Goal: Task Accomplishment & Management: Use online tool/utility

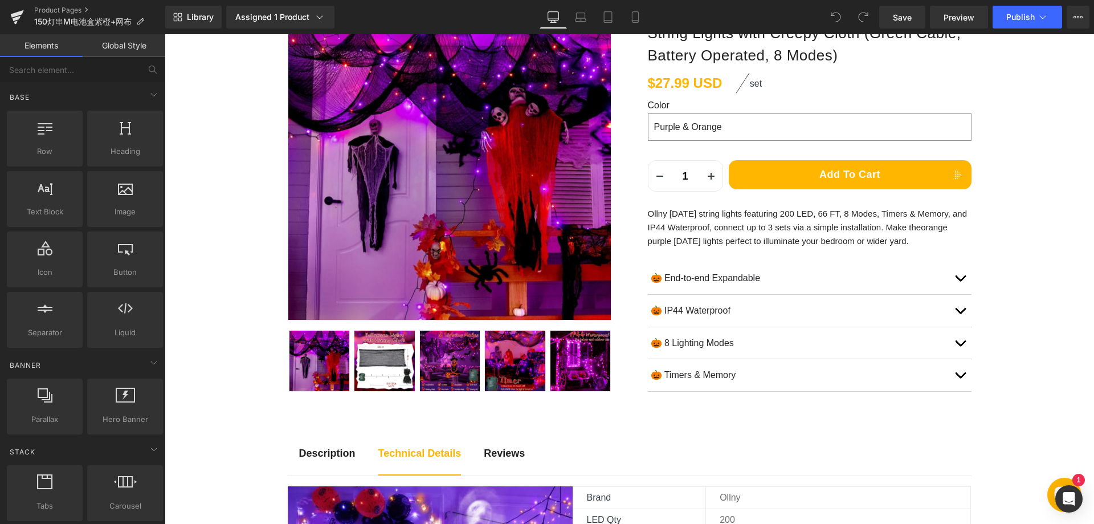
scroll to position [114, 0]
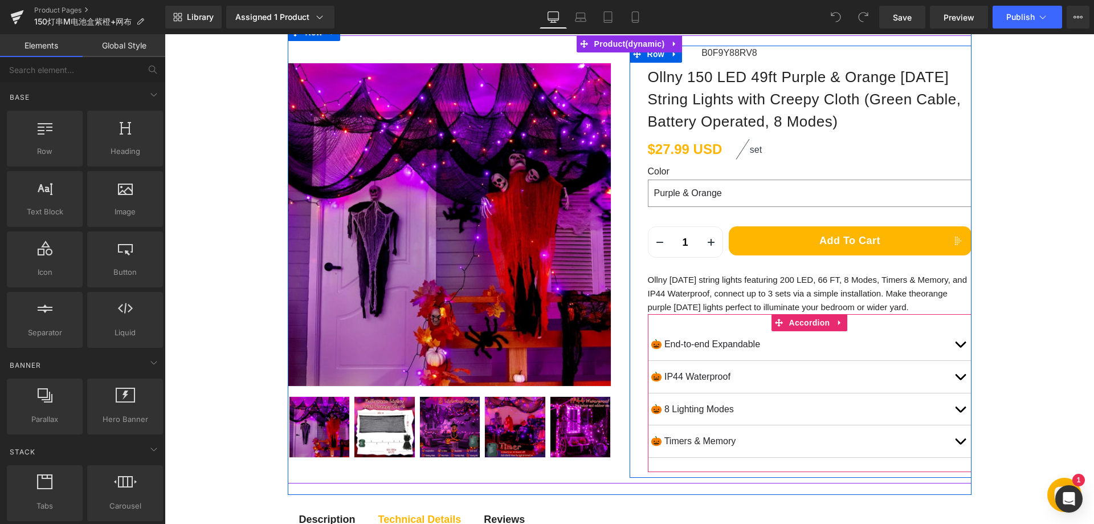
click at [952, 345] on button "button" at bounding box center [960, 344] width 23 height 32
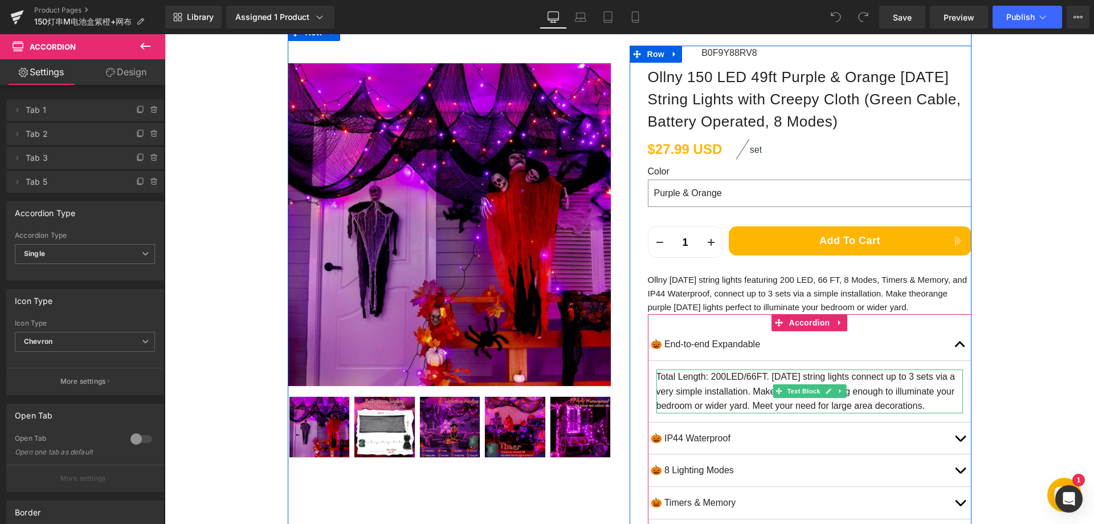
click at [657, 376] on p "Total Length: 200LED/66FT. Halloween string lights connect up to 3 sets via a v…" at bounding box center [810, 391] width 307 height 44
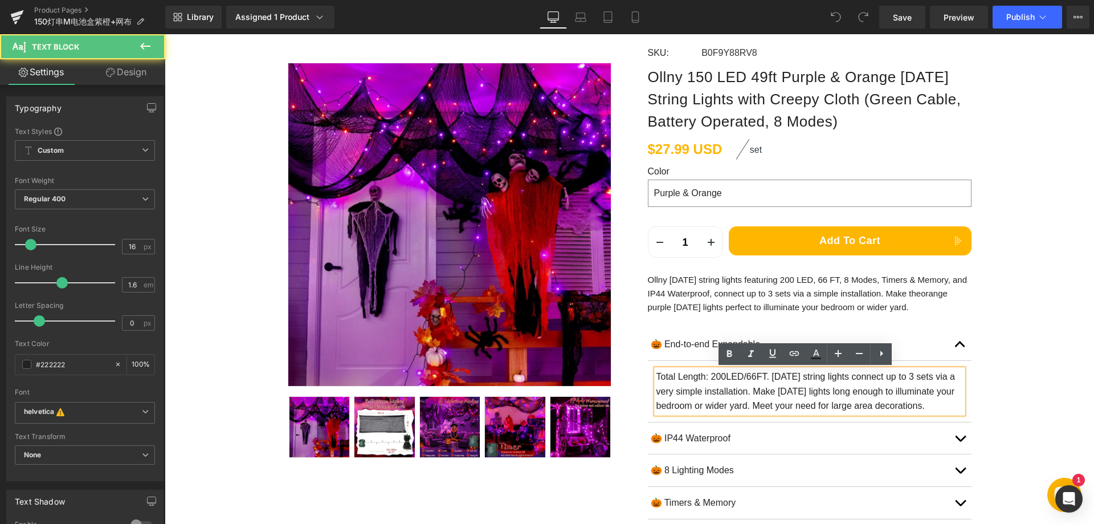
click at [691, 386] on p "Total Length: 200LED/66FT. Halloween string lights connect up to 3 sets via a v…" at bounding box center [810, 391] width 307 height 44
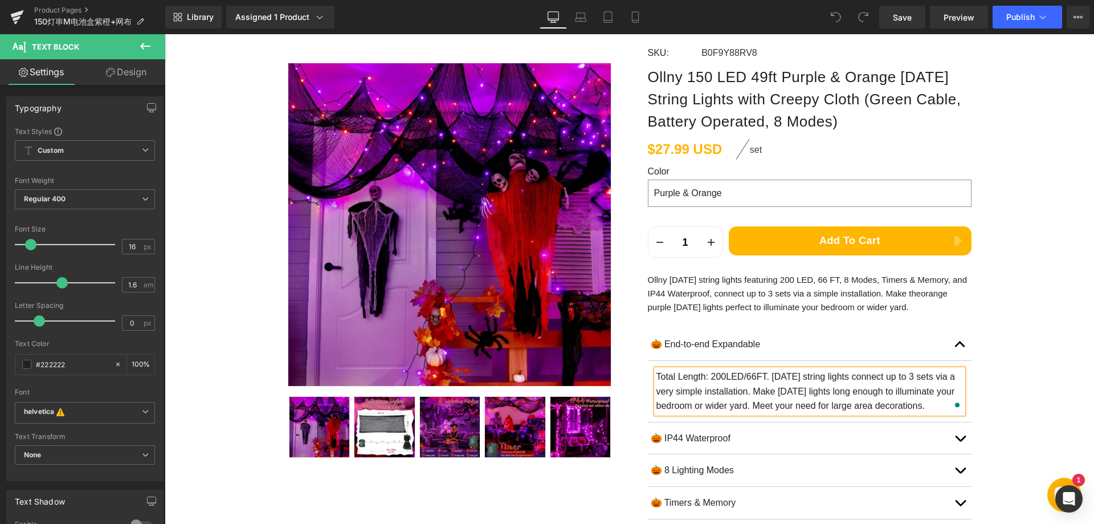
paste div "To enrich screen reader interactions, please activate Accessibility in Grammarl…"
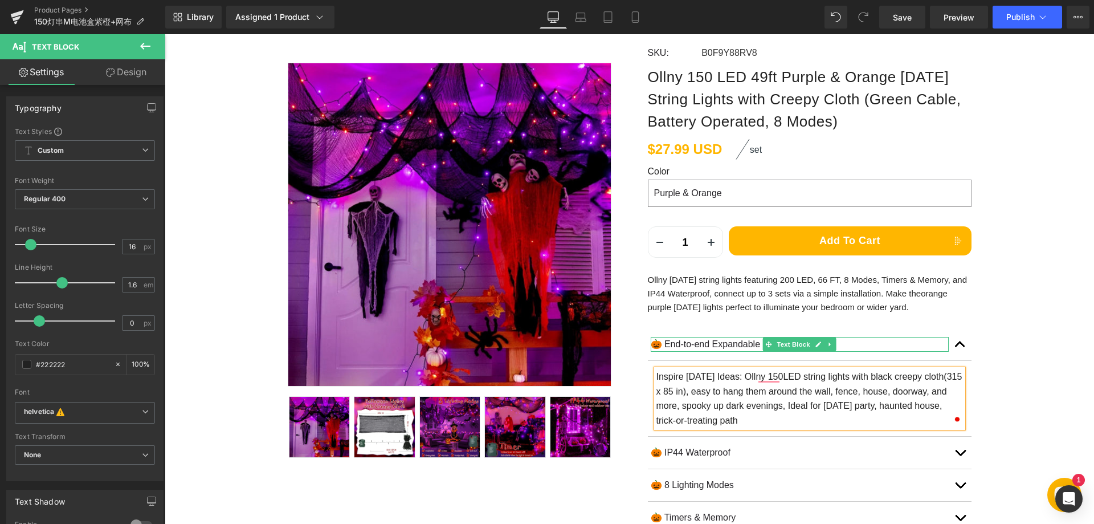
click at [665, 343] on p "🎃 End-to-end Expandable" at bounding box center [800, 344] width 298 height 15
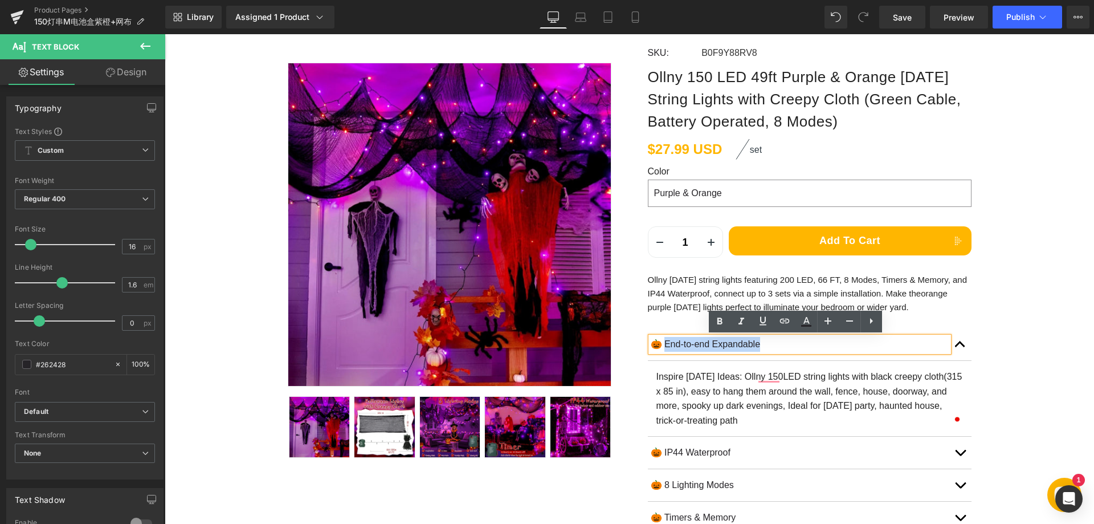
drag, startPoint x: 663, startPoint y: 344, endPoint x: 776, endPoint y: 347, distance: 112.9
click at [776, 347] on p "🎃 End-to-end Expandable" at bounding box center [800, 344] width 298 height 15
paste div
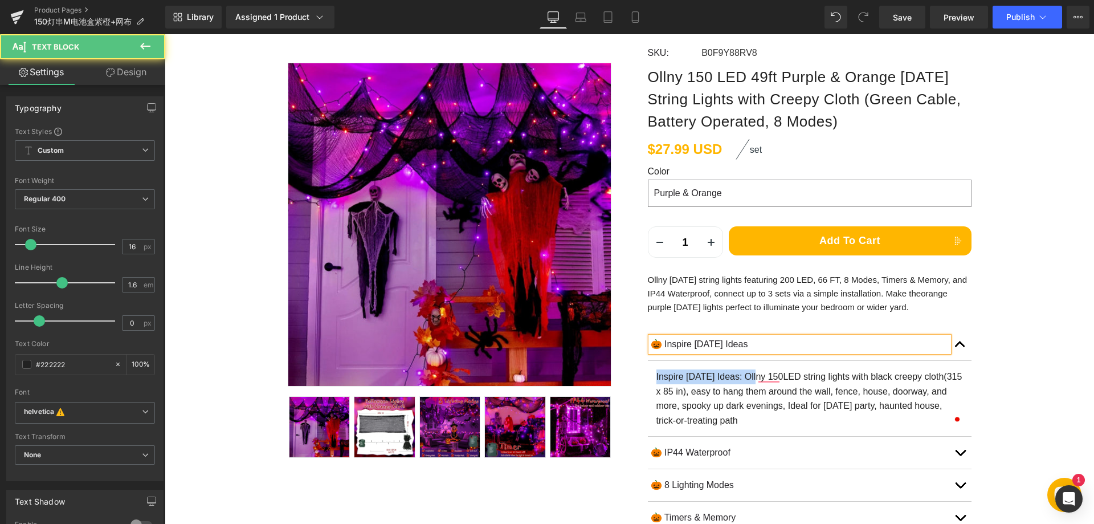
drag, startPoint x: 755, startPoint y: 375, endPoint x: 617, endPoint y: 368, distance: 137.6
click at [617, 368] on div "Sale Off (P) Image" at bounding box center [630, 297] width 684 height 524
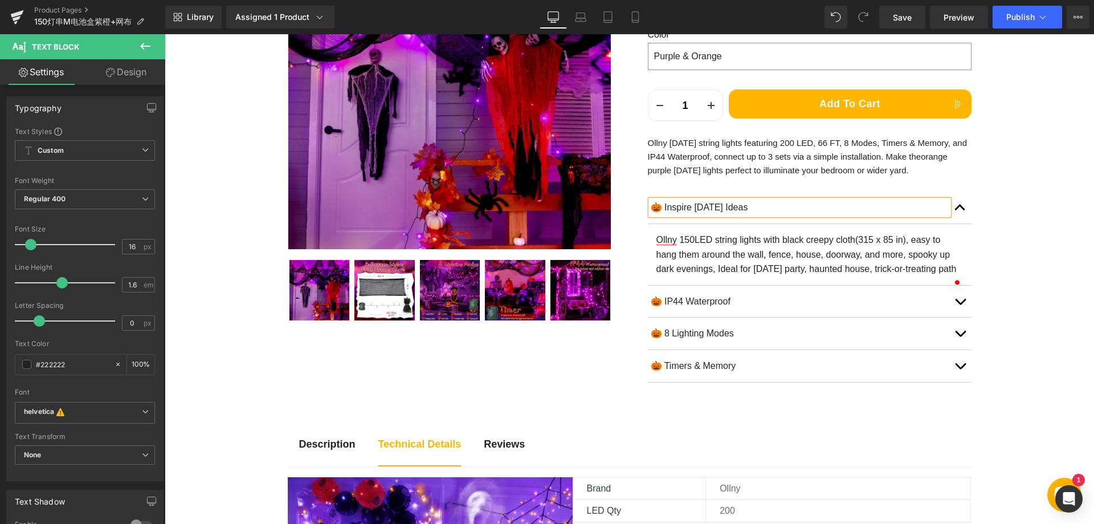
scroll to position [285, 0]
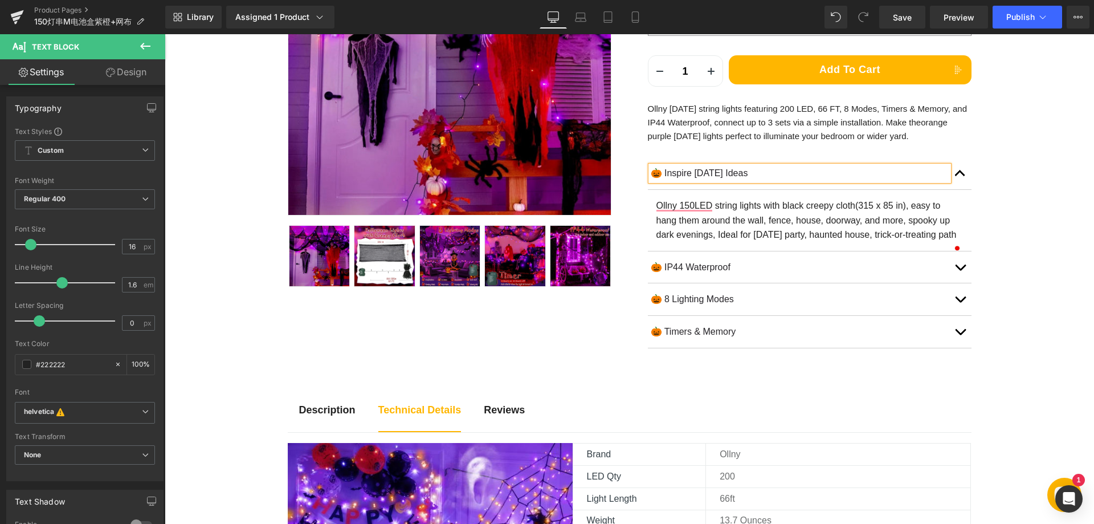
click at [684, 275] on p "🎃 IP44 Waterproof" at bounding box center [800, 267] width 298 height 15
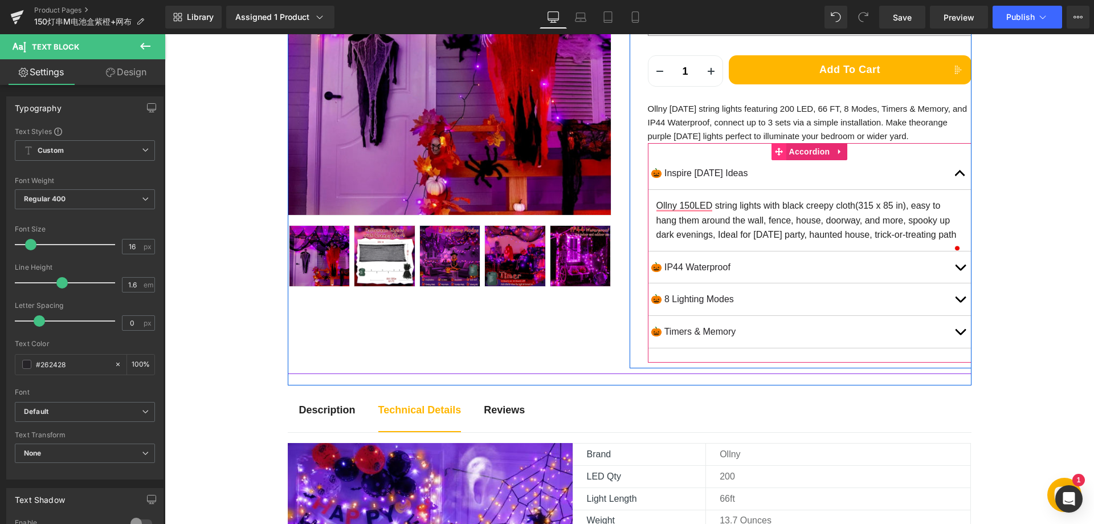
click at [775, 150] on icon at bounding box center [779, 152] width 8 height 9
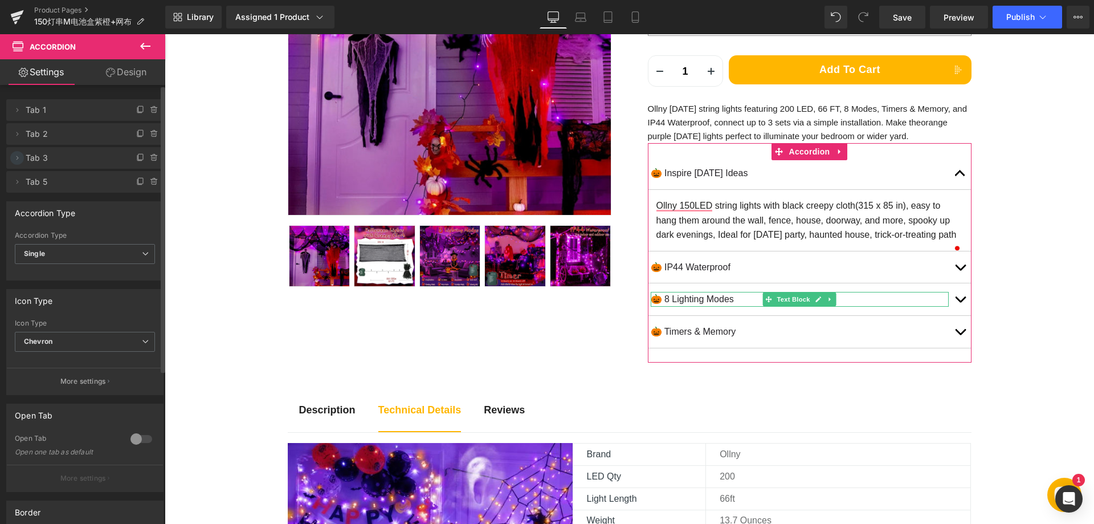
click at [16, 157] on icon at bounding box center [17, 157] width 9 height 9
click at [23, 157] on span at bounding box center [17, 158] width 14 height 14
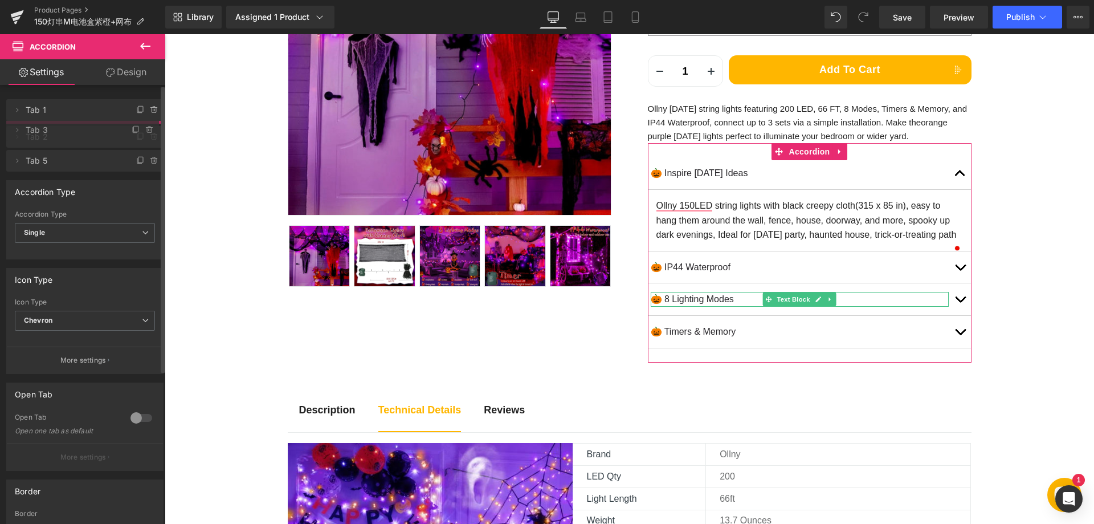
drag, startPoint x: 59, startPoint y: 160, endPoint x: 74, endPoint y: 131, distance: 32.6
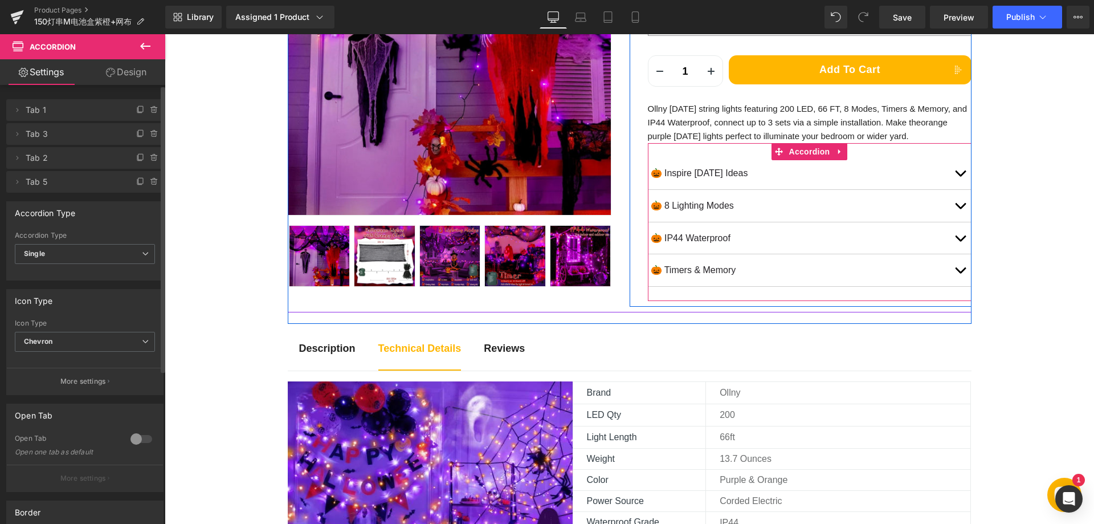
click at [963, 204] on button "button" at bounding box center [960, 206] width 23 height 32
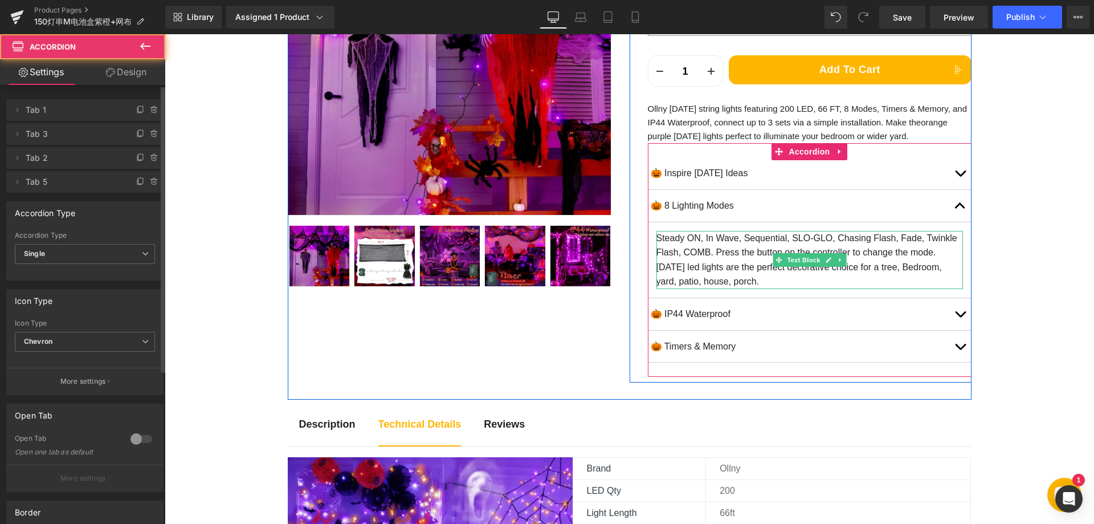
click at [679, 238] on p "Steady ON, In Wave, Sequential, SLO-GLO, Chasing Flash, Fade, Twinkle Flash, CO…" at bounding box center [810, 260] width 307 height 58
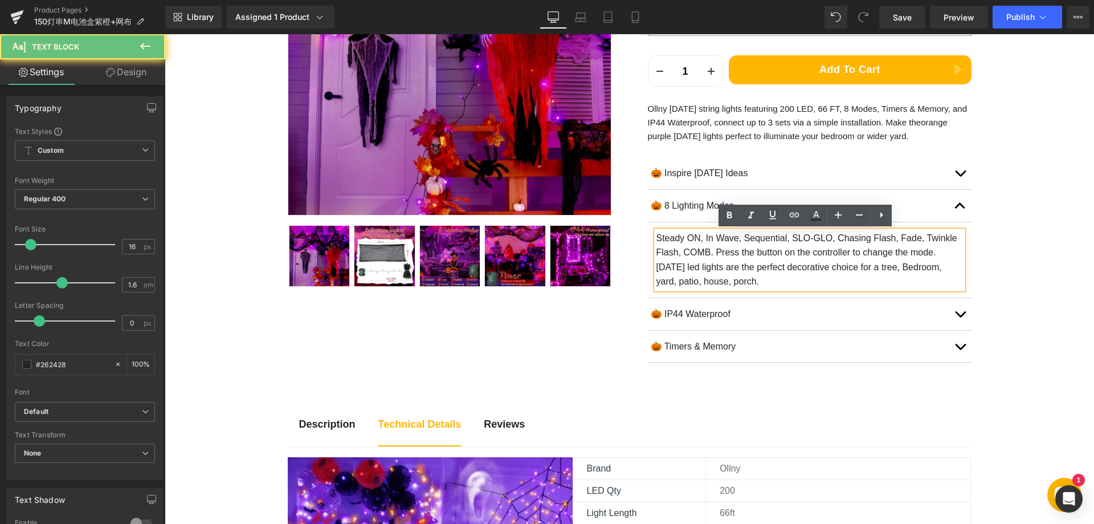
click at [704, 246] on p "Steady ON, In Wave, Sequential, SLO-GLO, Chasing Flash, Fade, Twinkle Flash, CO…" at bounding box center [810, 260] width 307 height 58
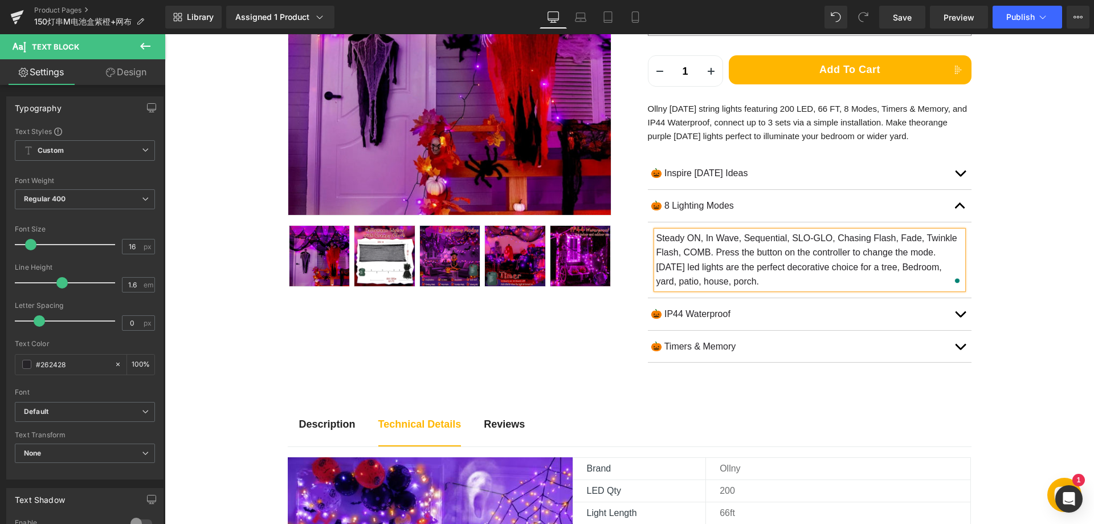
paste div "To enrich screen reader interactions, please activate Accessibility in Grammarl…"
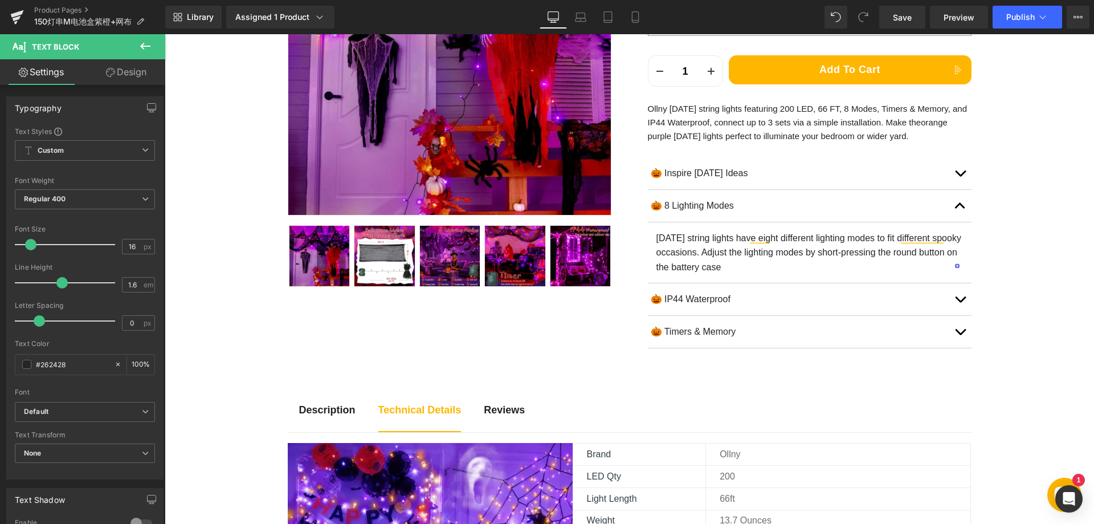
click at [141, 48] on icon at bounding box center [146, 46] width 14 height 14
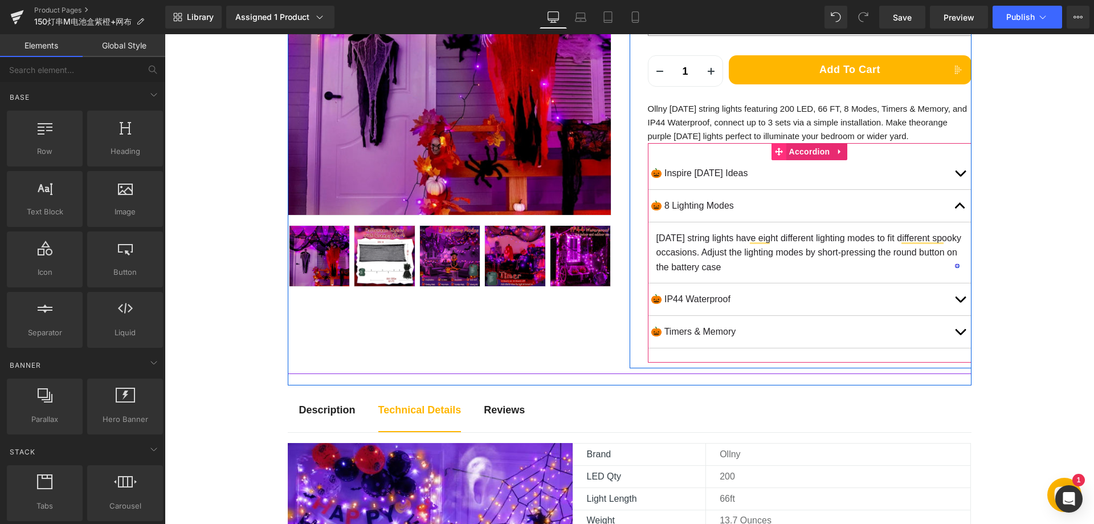
click at [781, 154] on span at bounding box center [779, 151] width 15 height 17
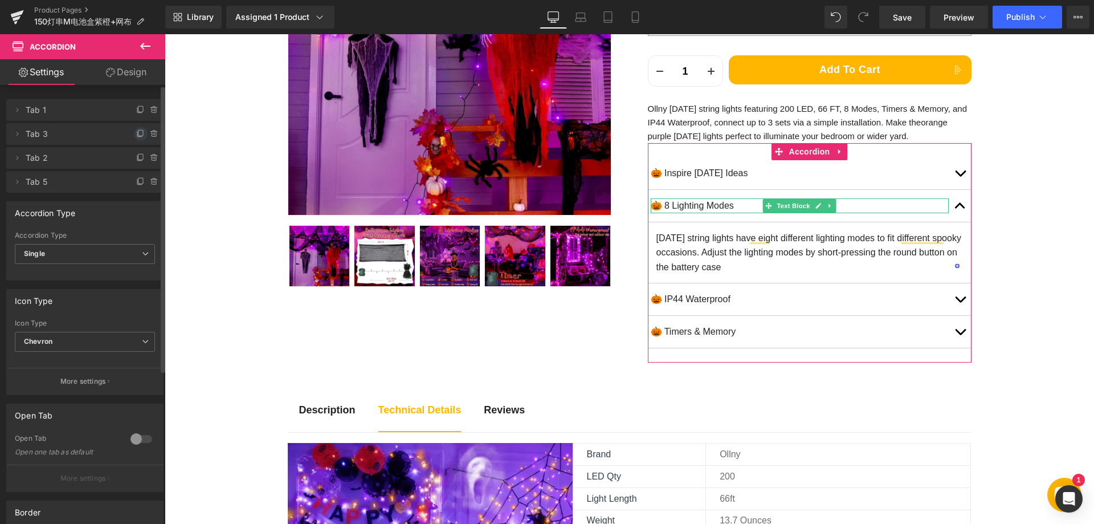
click at [136, 135] on icon at bounding box center [140, 133] width 9 height 9
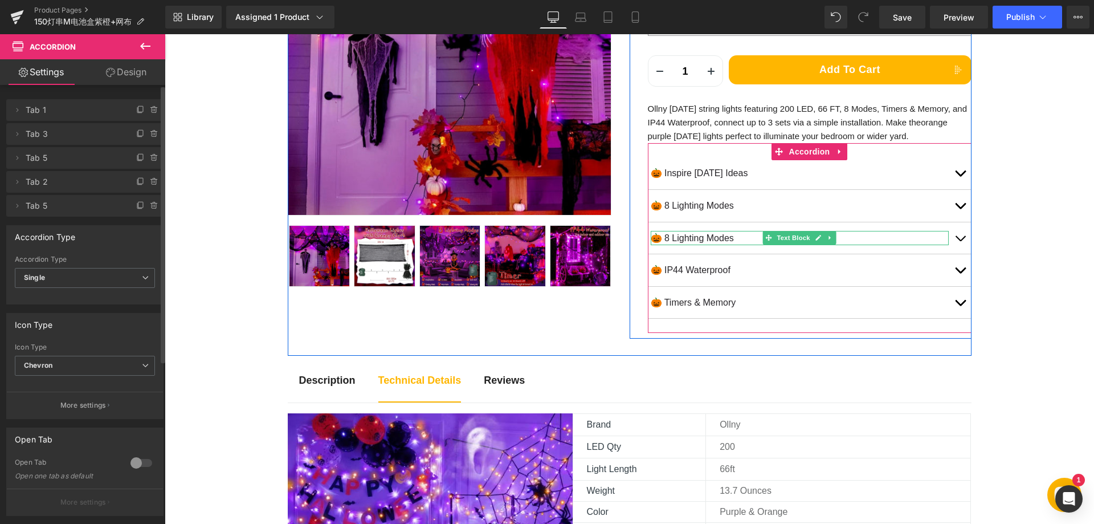
click at [683, 237] on p "🎃 8 Lighting Modes" at bounding box center [800, 238] width 298 height 15
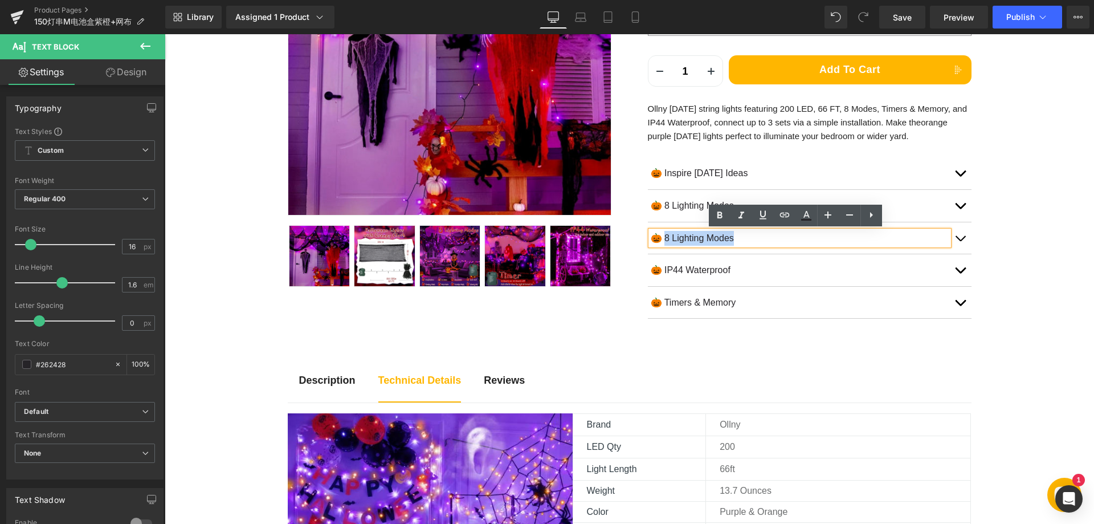
drag, startPoint x: 663, startPoint y: 237, endPoint x: 734, endPoint y: 240, distance: 70.7
click at [734, 240] on p "🎃 8 Lighting Modes" at bounding box center [800, 238] width 298 height 15
paste div
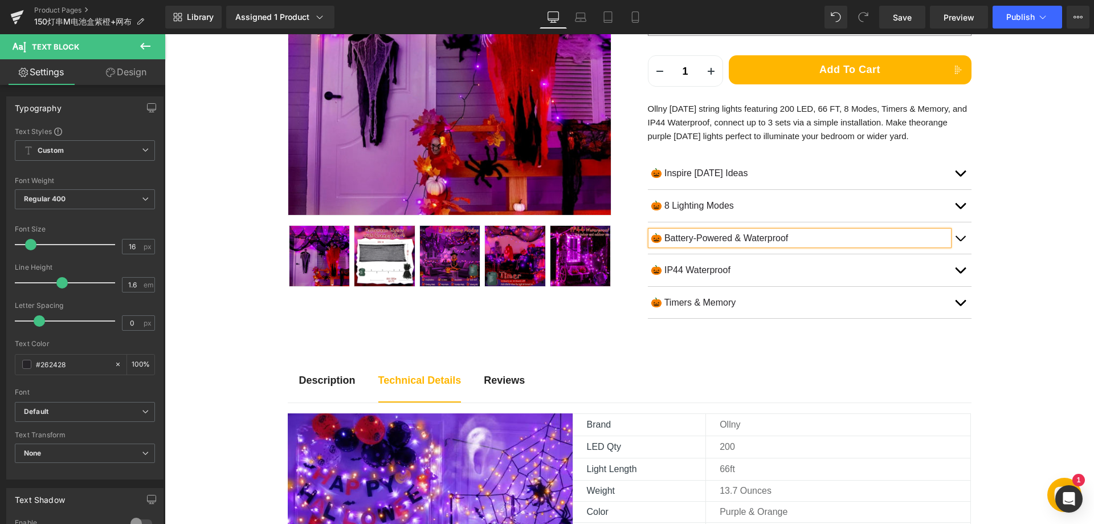
click at [959, 241] on button "button" at bounding box center [960, 238] width 23 height 32
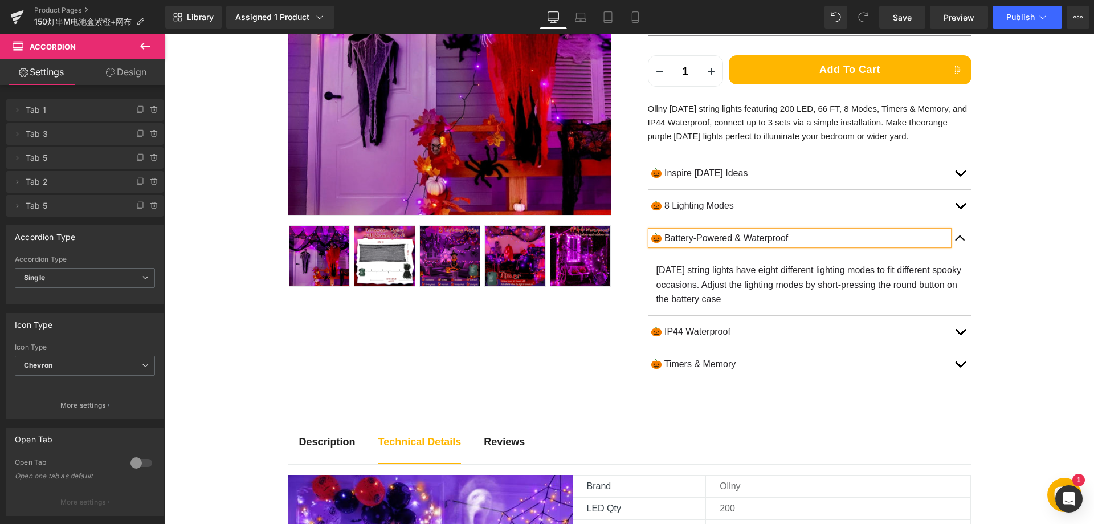
click at [695, 279] on p "[DATE] string lights have eight different lighting modes to fit different spook…" at bounding box center [810, 285] width 307 height 44
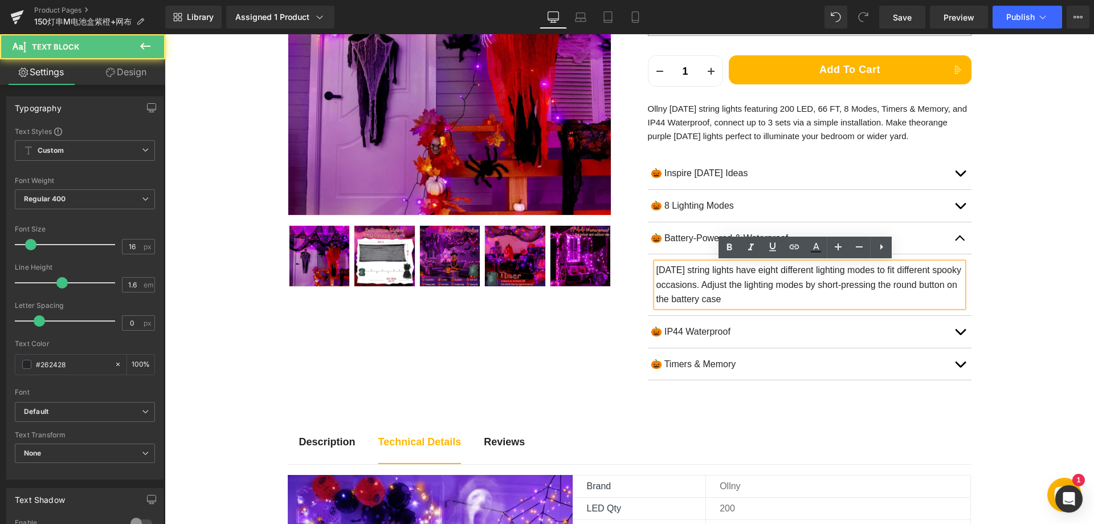
click at [690, 272] on p "[DATE] string lights have eight different lighting modes to fit different spook…" at bounding box center [810, 285] width 307 height 44
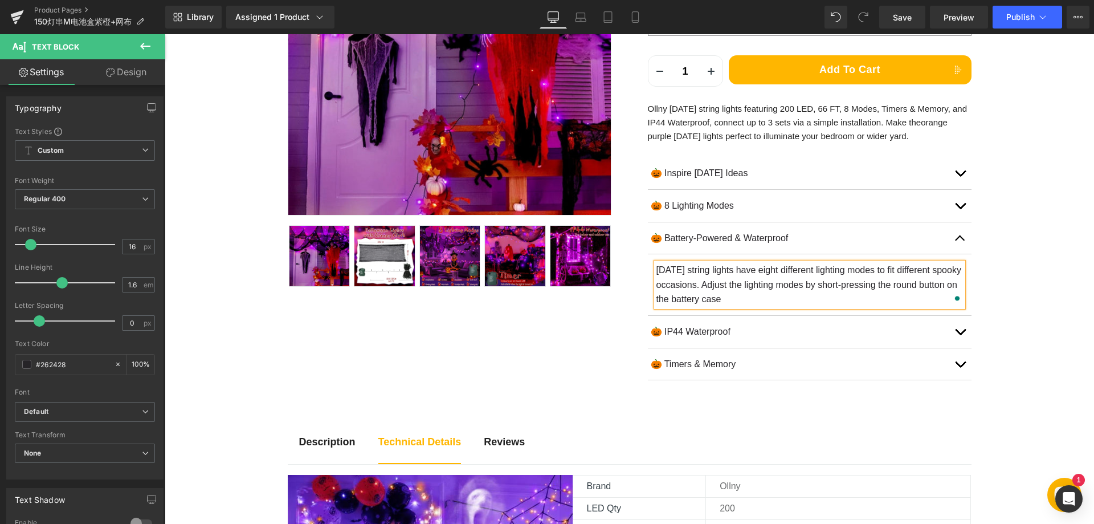
paste div "To enrich screen reader interactions, please activate Accessibility in Grammarl…"
click at [695, 332] on p "🎃 IP44 Waterproof" at bounding box center [800, 331] width 298 height 15
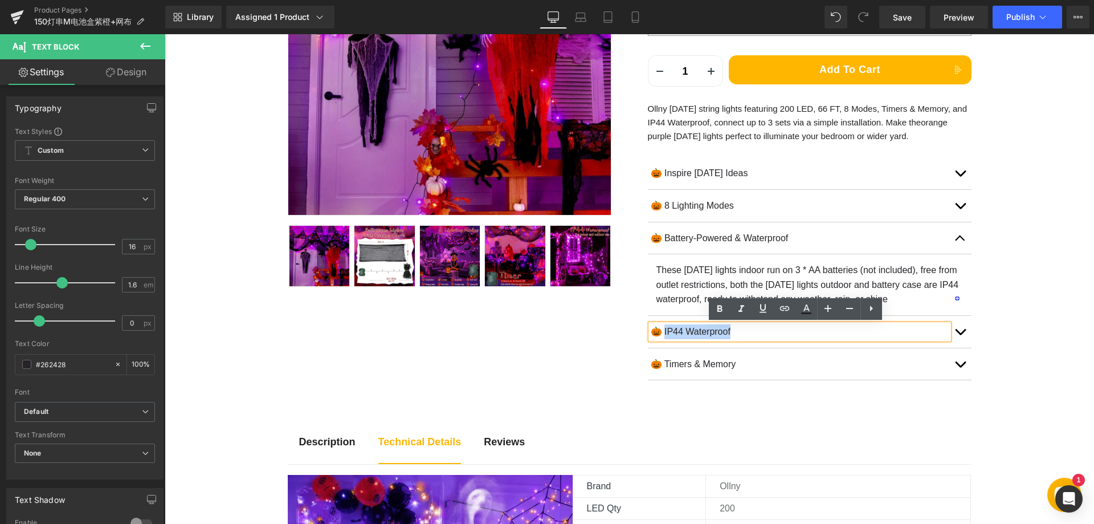
drag, startPoint x: 661, startPoint y: 331, endPoint x: 750, endPoint y: 339, distance: 88.7
click at [750, 339] on p "🎃 IP44 Waterproof" at bounding box center [800, 331] width 298 height 15
paste div
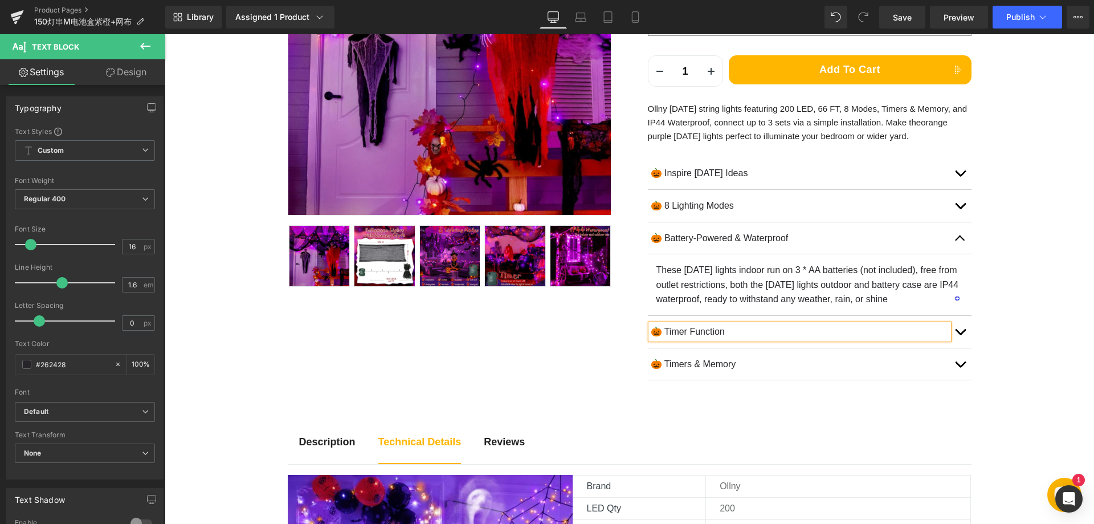
click at [955, 331] on button "button" at bounding box center [960, 332] width 23 height 32
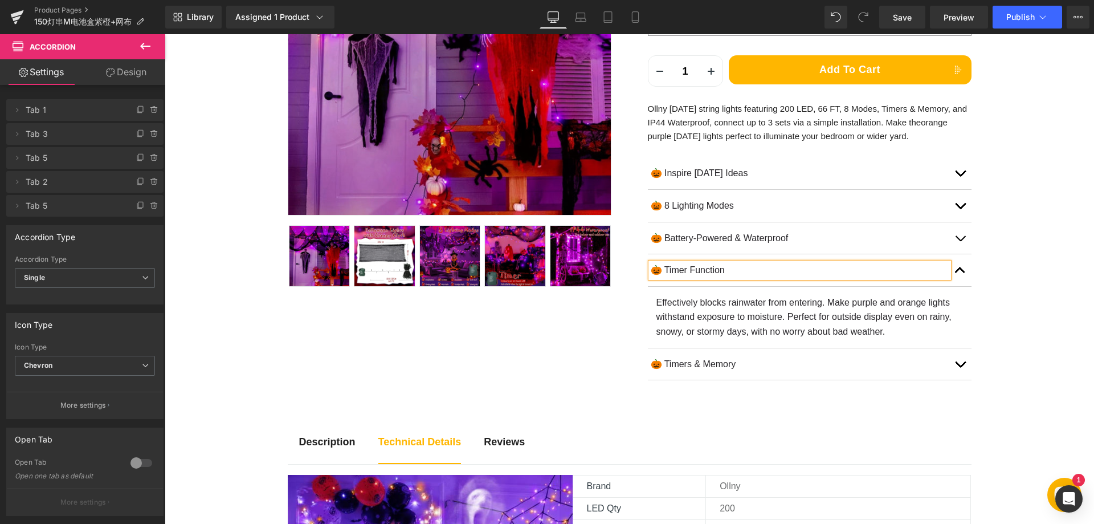
click at [684, 313] on p "Effectively blocks rainwater from entering. Make purple and orange lights withs…" at bounding box center [810, 317] width 307 height 44
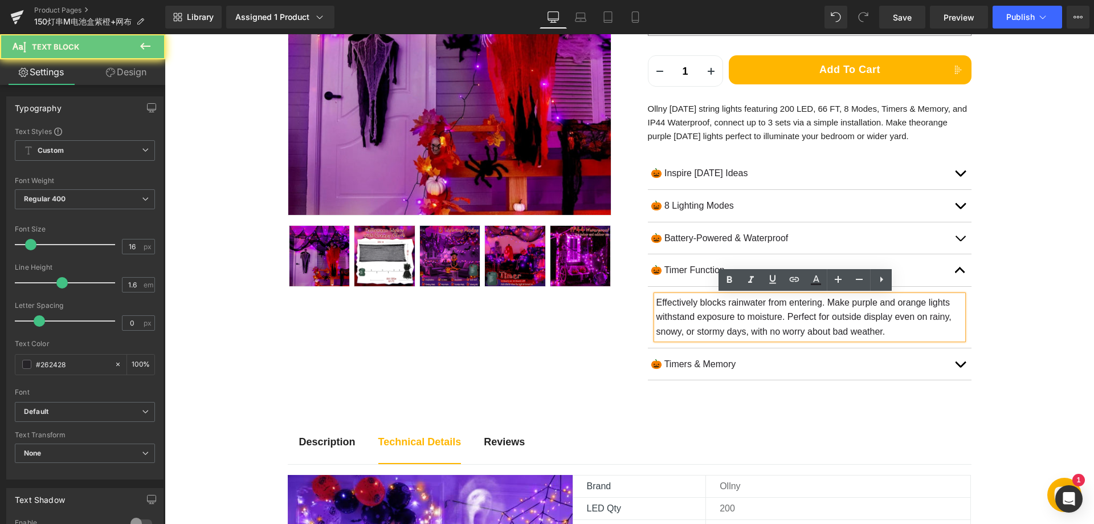
click at [671, 308] on p "Effectively blocks rainwater from entering. Make purple and orange lights withs…" at bounding box center [810, 317] width 307 height 44
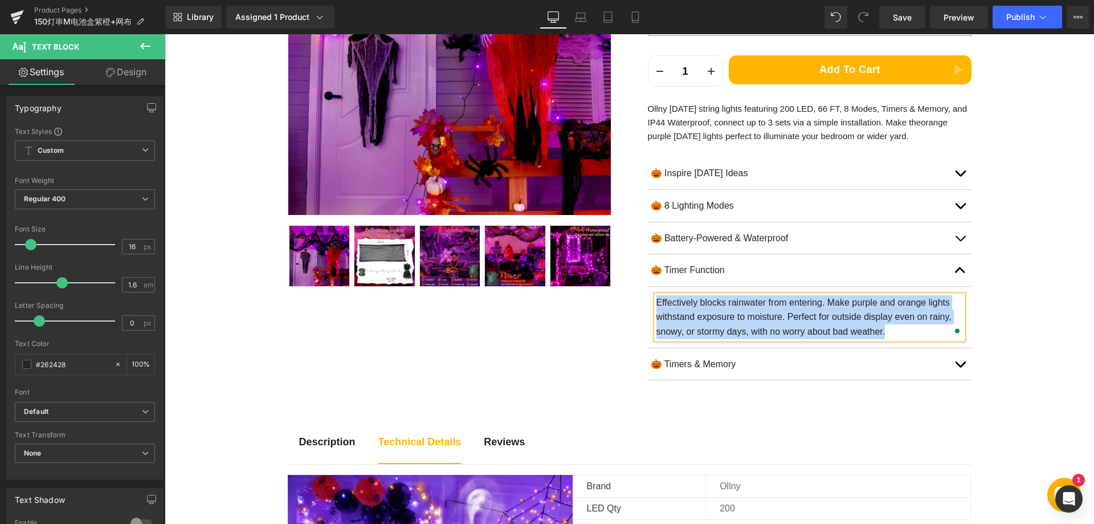
paste div "To enrich screen reader interactions, please activate Accessibility in Grammarl…"
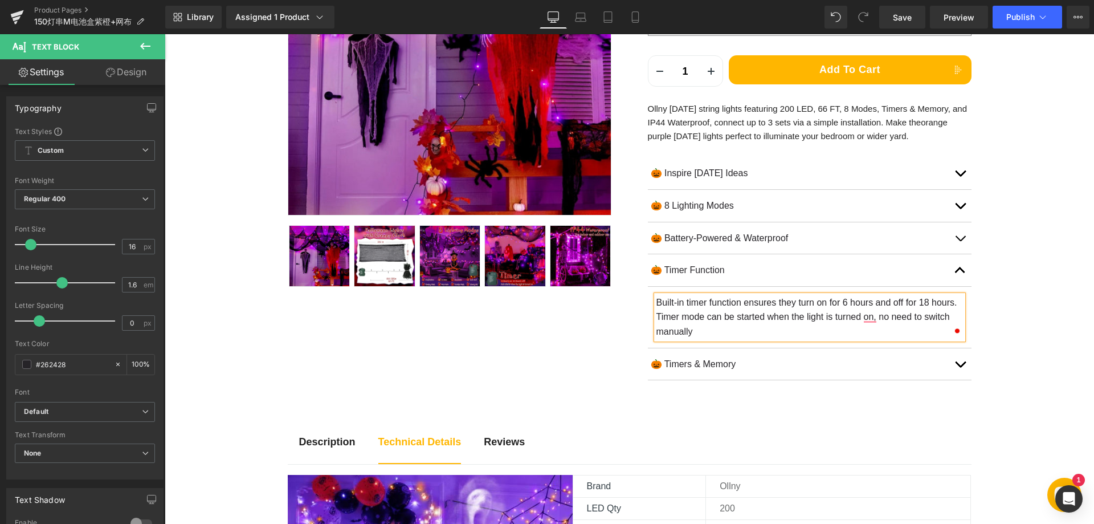
click at [687, 361] on p "🎃 Timers & Memory" at bounding box center [800, 364] width 298 height 15
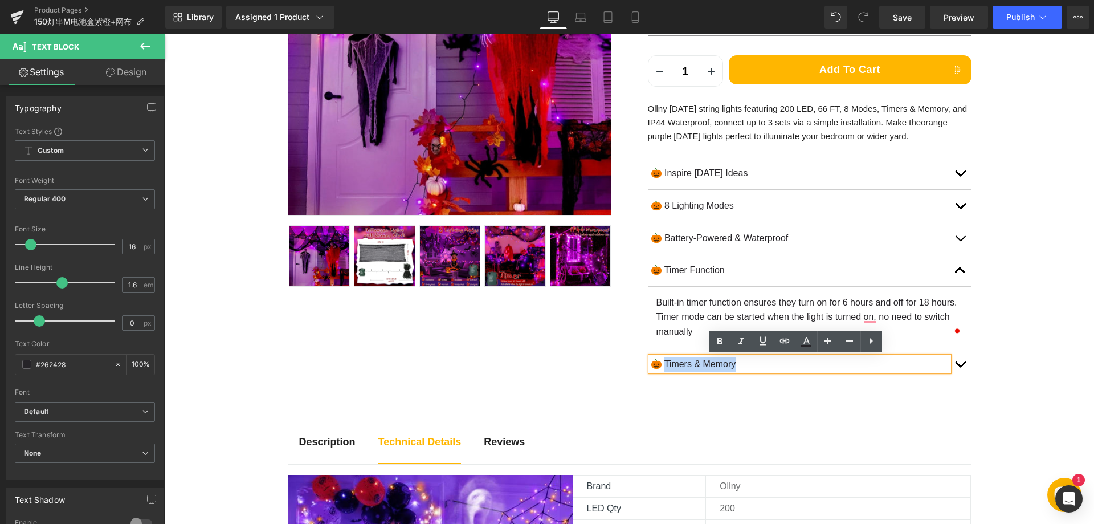
drag, startPoint x: 663, startPoint y: 364, endPoint x: 761, endPoint y: 367, distance: 98.6
click at [761, 367] on p "🎃 Timers & Memory" at bounding box center [800, 364] width 298 height 15
paste div
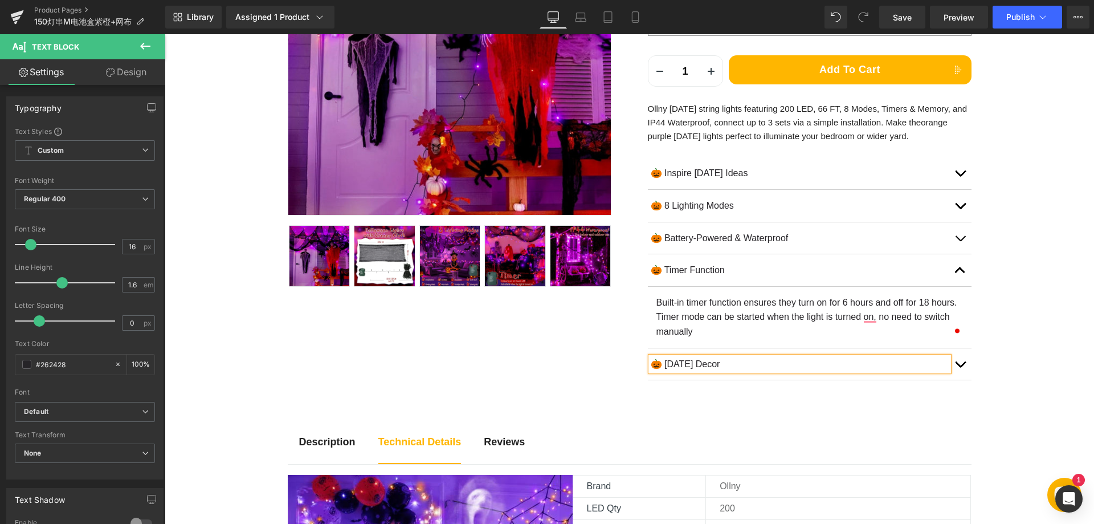
click at [957, 368] on button "button" at bounding box center [960, 364] width 23 height 32
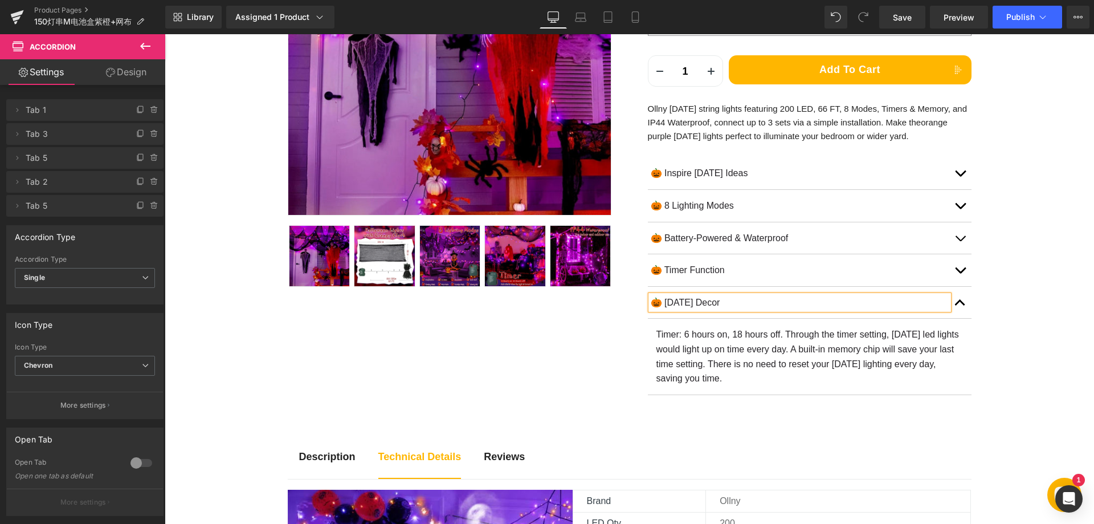
click at [670, 347] on p "Timer: 6 hours on, 18 hours off. Through the timer setting, halloween led light…" at bounding box center [810, 356] width 307 height 58
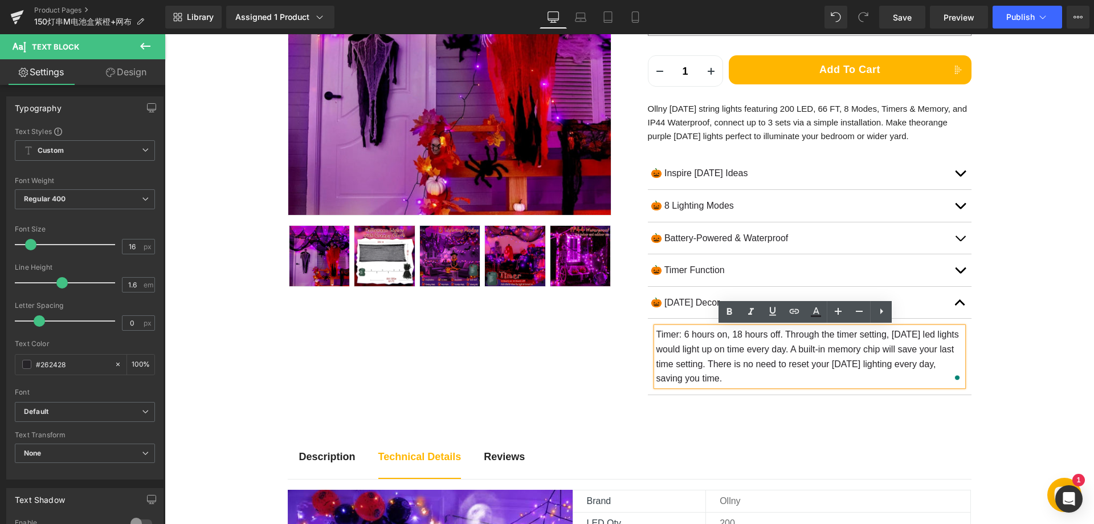
drag, startPoint x: 654, startPoint y: 335, endPoint x: 735, endPoint y: 375, distance: 91.0
click at [735, 375] on p "Timer: 6 hours on, 18 hours off. Through the timer setting, halloween led light…" at bounding box center [810, 356] width 307 height 58
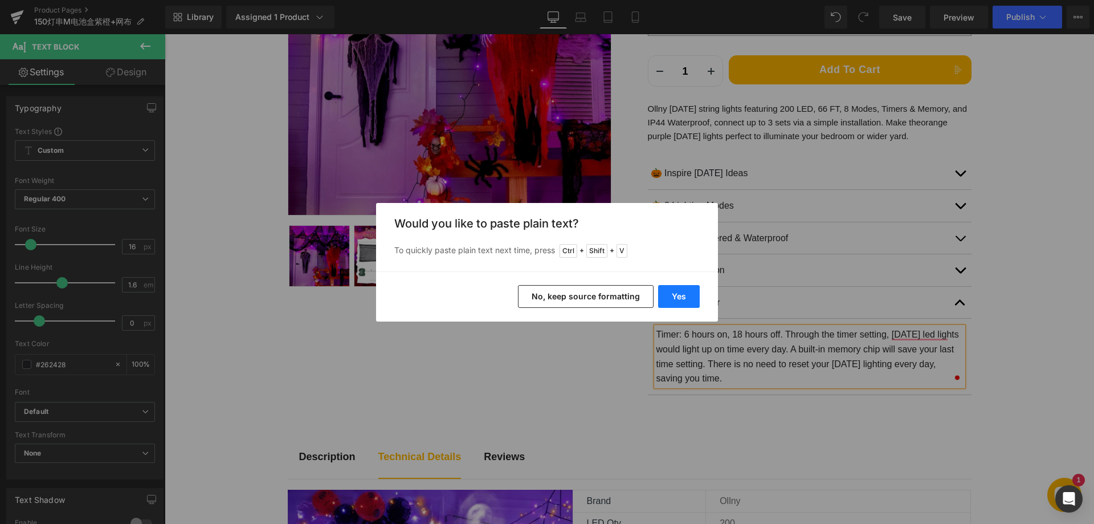
drag, startPoint x: 674, startPoint y: 300, endPoint x: 509, endPoint y: 266, distance: 168.1
click at [674, 300] on button "Yes" at bounding box center [679, 296] width 42 height 23
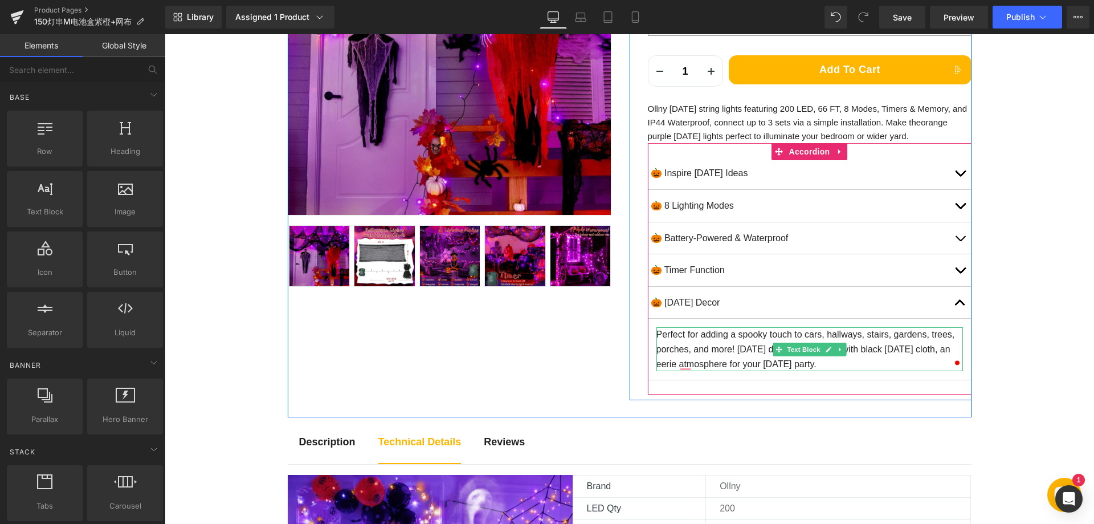
click at [883, 353] on p "Perfect for adding a spooky touch to cars, hallways, stairs, gardens, trees, po…" at bounding box center [810, 349] width 307 height 44
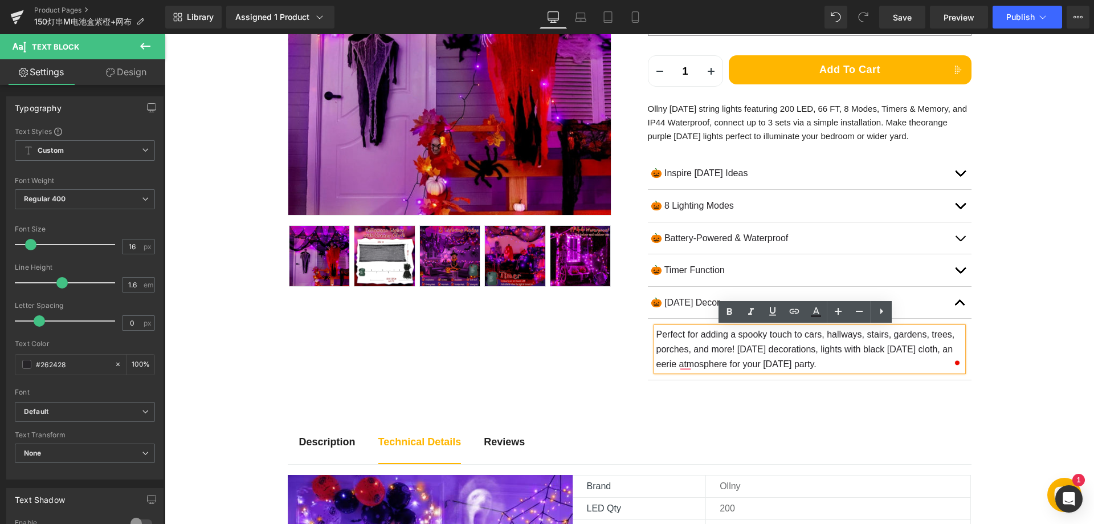
drag, startPoint x: 829, startPoint y: 353, endPoint x: 837, endPoint y: 352, distance: 8.6
click at [829, 353] on p "Perfect for adding a spooky touch to cars, hallways, stairs, gardens, trees, po…" at bounding box center [810, 349] width 307 height 44
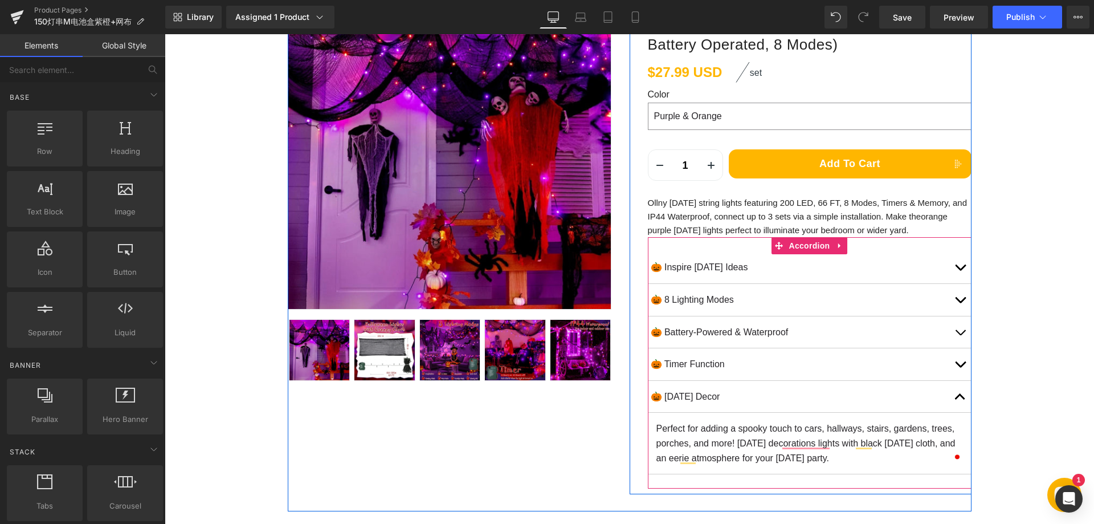
scroll to position [171, 0]
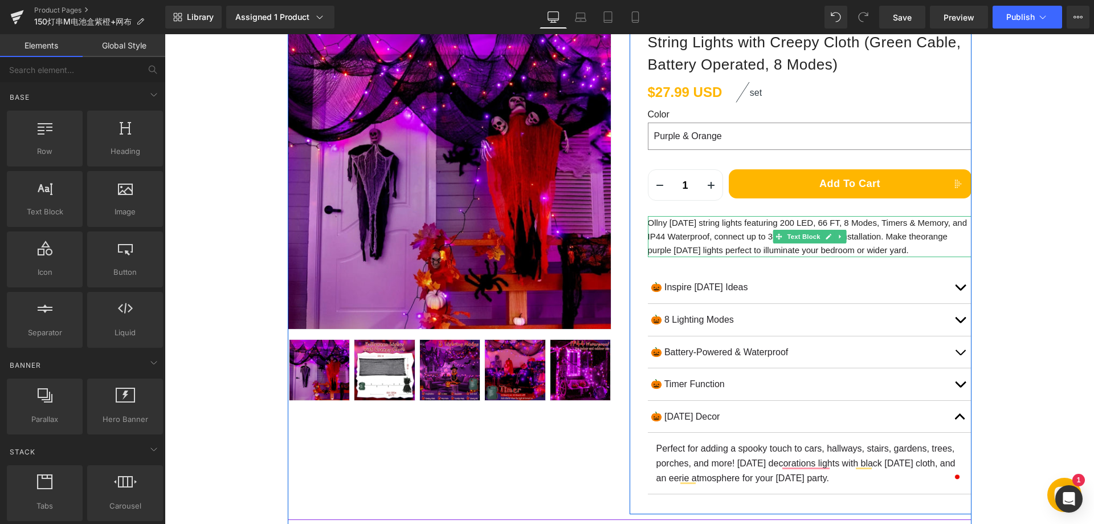
click at [766, 234] on p "Ollny [DATE] string lights featuring 200 LED, 66 FT, 8 Modes, Timers & Memory, …" at bounding box center [810, 236] width 324 height 41
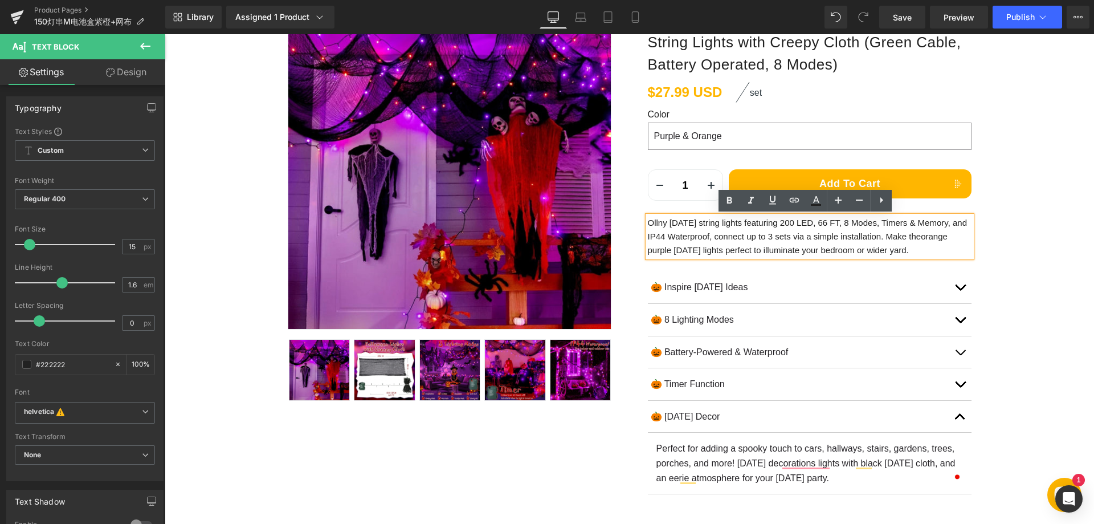
scroll to position [114, 0]
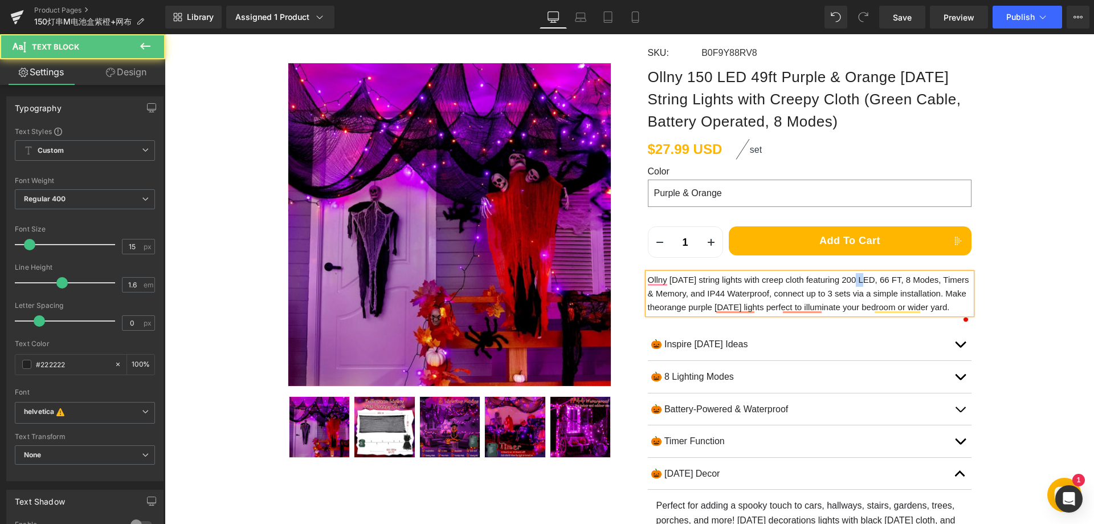
drag, startPoint x: 852, startPoint y: 280, endPoint x: 861, endPoint y: 279, distance: 9.8
click at [861, 279] on p "Ollny [DATE] string lights with creep cloth featuring 200 LED, 66 FT, 8 Modes, …" at bounding box center [810, 293] width 324 height 41
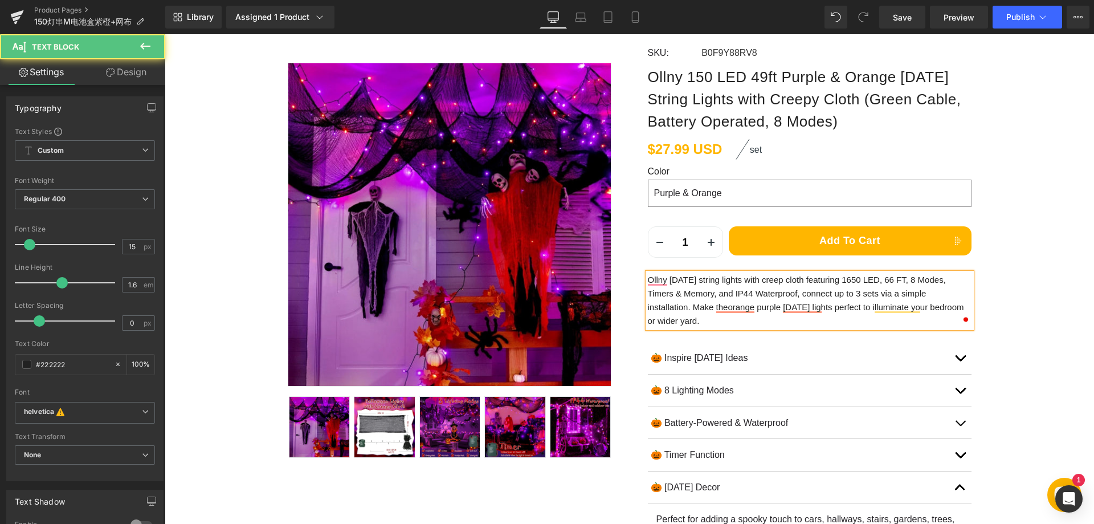
click at [861, 279] on p "Ollny [DATE] string lights with creep cloth featuring 1650 LED, 66 FT, 8 Modes,…" at bounding box center [810, 300] width 324 height 55
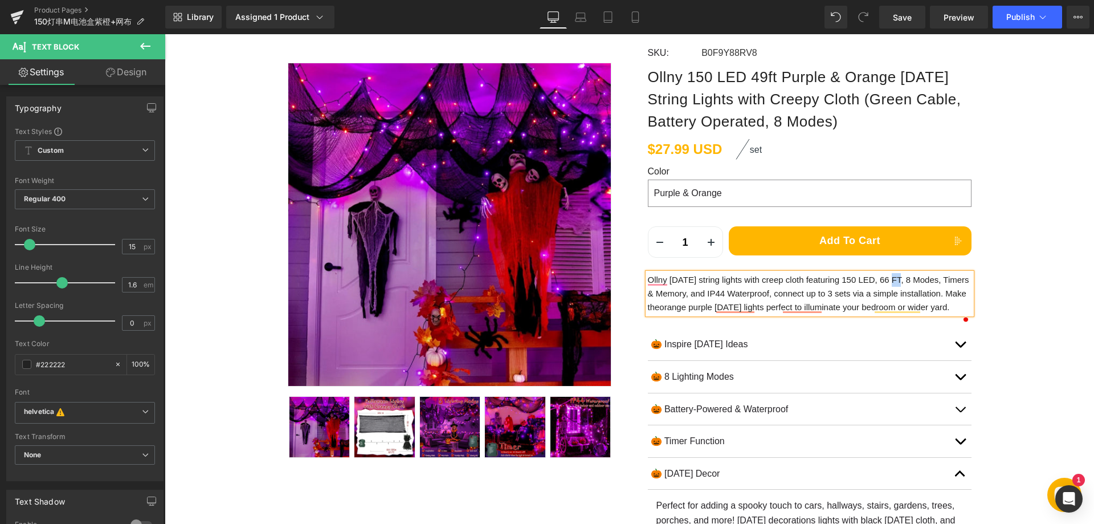
drag, startPoint x: 889, startPoint y: 278, endPoint x: 897, endPoint y: 278, distance: 8.0
click at [897, 278] on p "Ollny [DATE] string lights with creep cloth featuring 150 LED, 66 FT, 8 Modes, …" at bounding box center [810, 293] width 324 height 41
click at [805, 291] on p "Ollny [DATE] string lights with creep cloth featuring 150 LED, 49 FT, 8 Modes, …" at bounding box center [810, 293] width 324 height 41
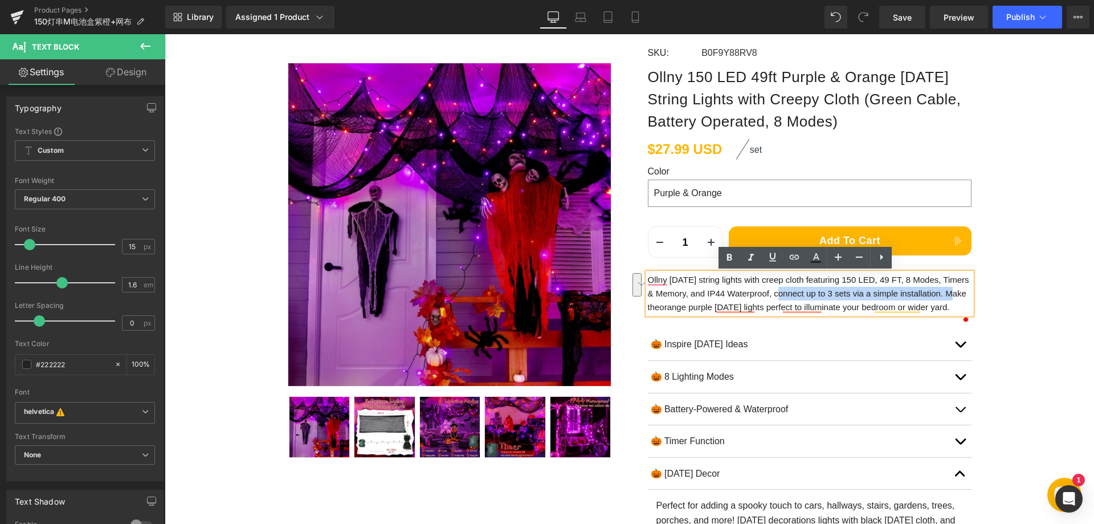
drag, startPoint x: 793, startPoint y: 294, endPoint x: 713, endPoint y: 304, distance: 81.0
click at [684, 307] on p "Ollny [DATE] string lights with creep cloth featuring 150 LED, 49 FT, 8 Modes, …" at bounding box center [810, 293] width 324 height 41
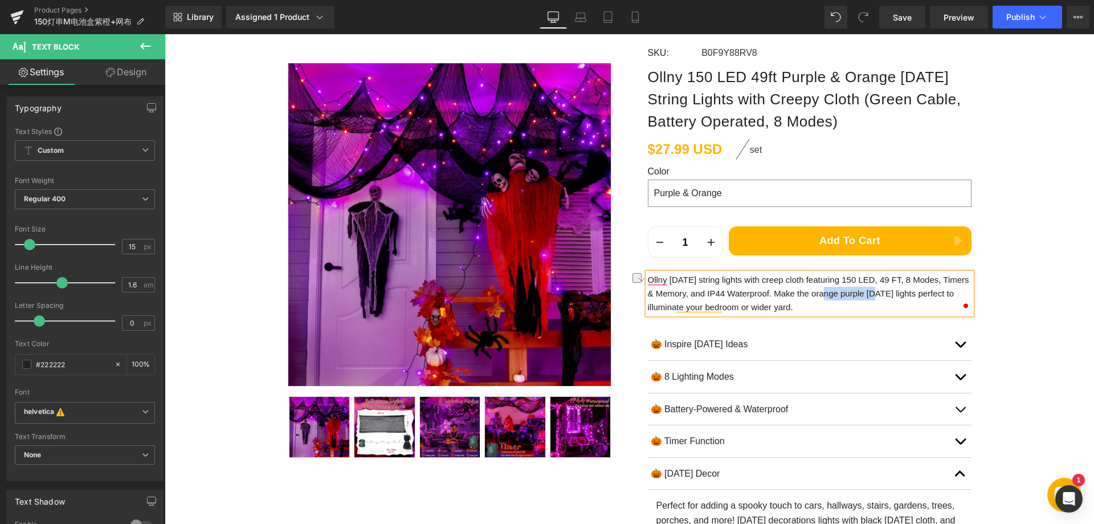
drag, startPoint x: 834, startPoint y: 292, endPoint x: 886, endPoint y: 295, distance: 51.9
click at [886, 295] on p "Ollny [DATE] string lights with creep cloth featuring 150 LED, 49 FT, 8 Modes, …" at bounding box center [810, 293] width 324 height 41
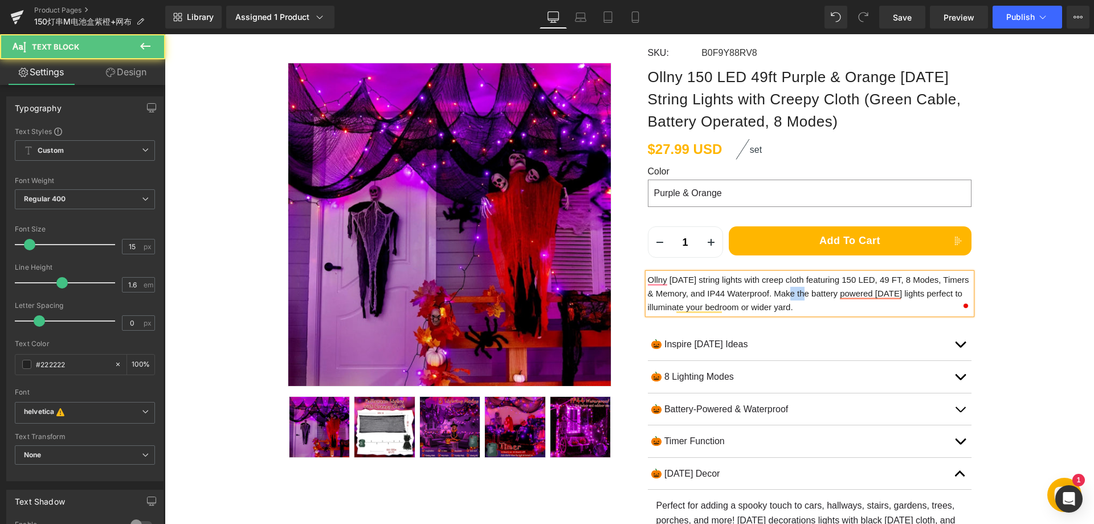
drag, startPoint x: 799, startPoint y: 292, endPoint x: 817, endPoint y: 291, distance: 18.3
click at [817, 291] on p "Ollny [DATE] string lights with creep cloth featuring 150 LED, 49 FT, 8 Modes, …" at bounding box center [810, 293] width 324 height 41
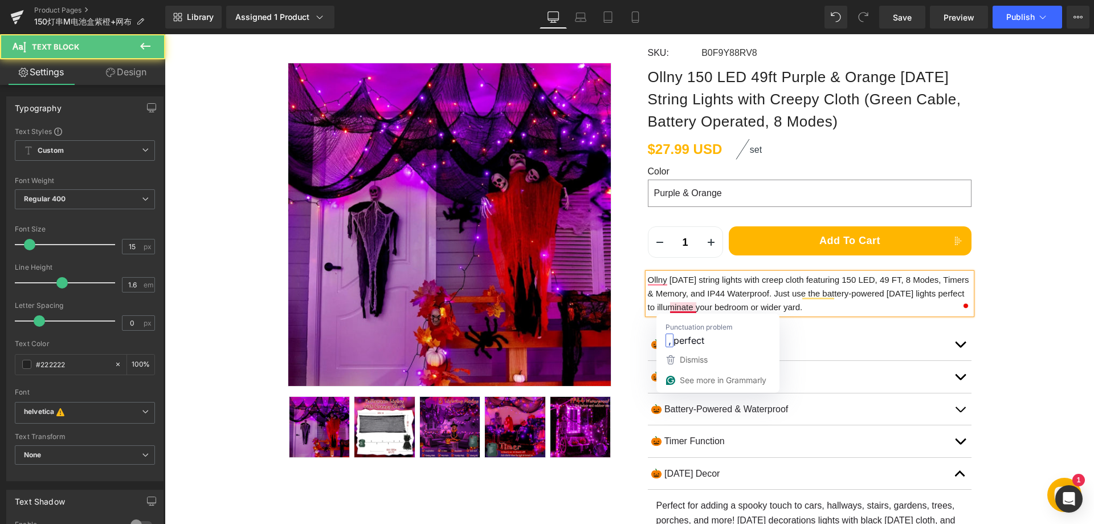
click at [689, 305] on p "Ollny [DATE] string lights with creep cloth featuring 150 LED, 49 FT, 8 Modes, …" at bounding box center [810, 293] width 324 height 41
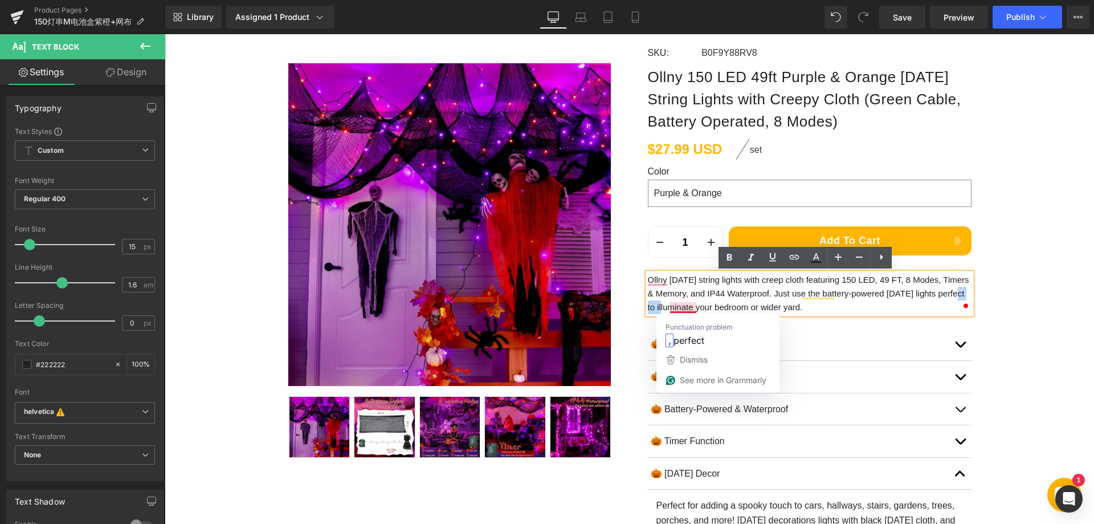
drag, startPoint x: 663, startPoint y: 308, endPoint x: 691, endPoint y: 305, distance: 28.1
click at [691, 306] on p "Ollny [DATE] string lights with creep cloth featuring 150 LED, 49 FT, 8 Modes, …" at bounding box center [810, 293] width 324 height 41
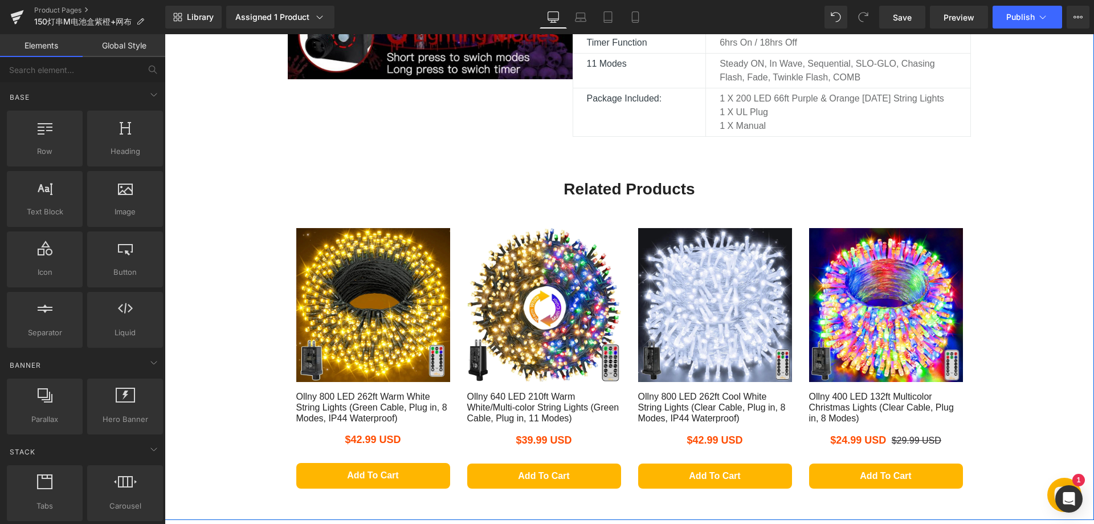
scroll to position [969, 0]
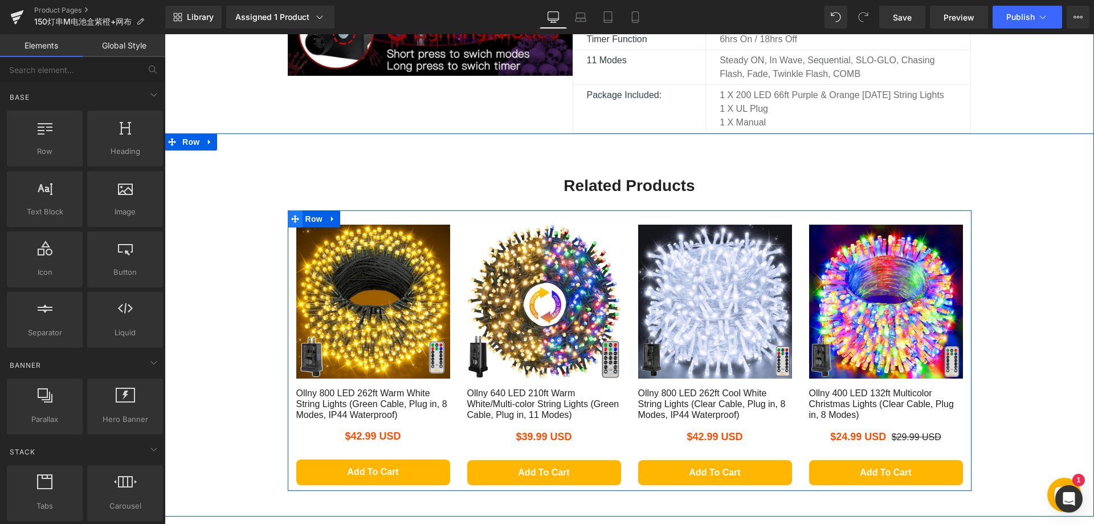
click at [291, 223] on icon at bounding box center [295, 219] width 8 height 9
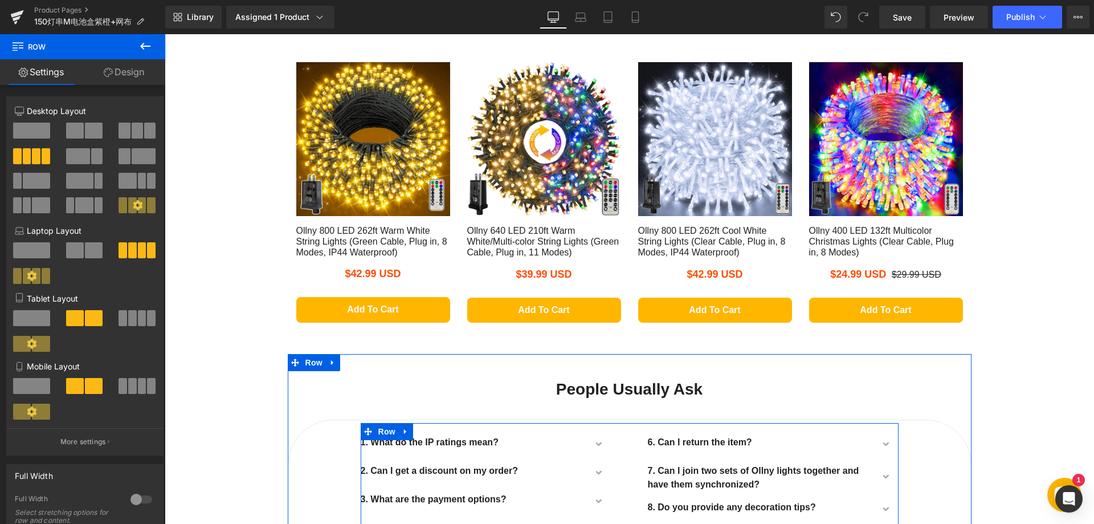
scroll to position [1026, 0]
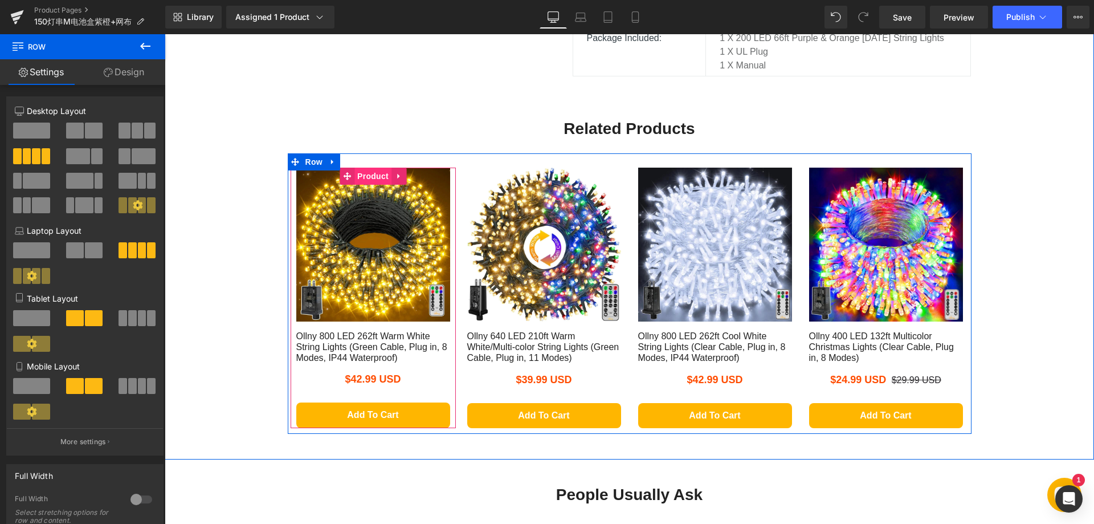
click at [360, 185] on span "Product" at bounding box center [373, 176] width 37 height 17
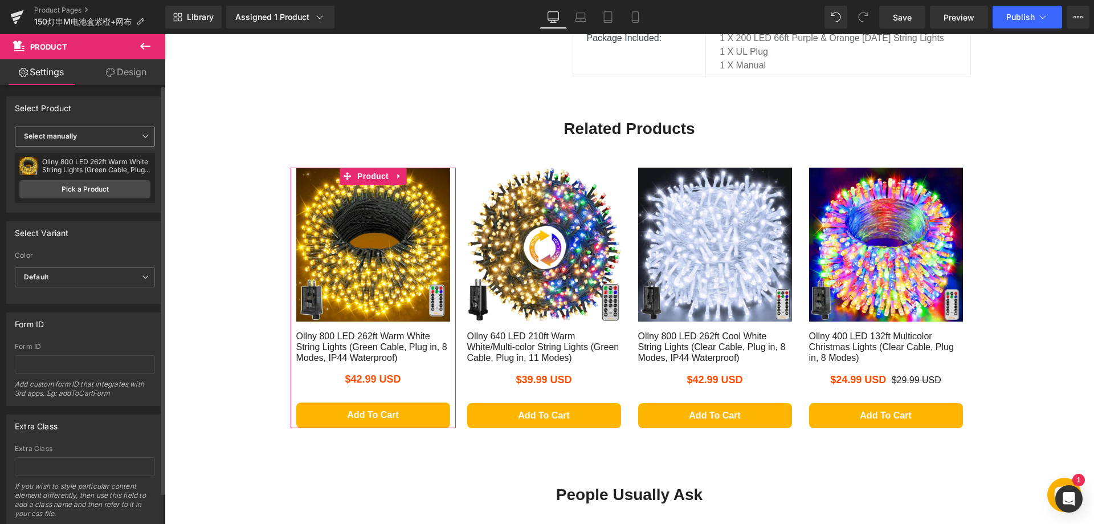
click at [131, 130] on span "Select manually" at bounding box center [85, 137] width 140 height 20
drag, startPoint x: 120, startPoint y: 152, endPoint x: 125, endPoint y: 114, distance: 38.0
click at [125, 114] on div "Select Product Display by assigned product Select manually Select manually Disp…" at bounding box center [82, 154] width 153 height 116
click at [85, 158] on li "Display by assigned product" at bounding box center [83, 154] width 136 height 17
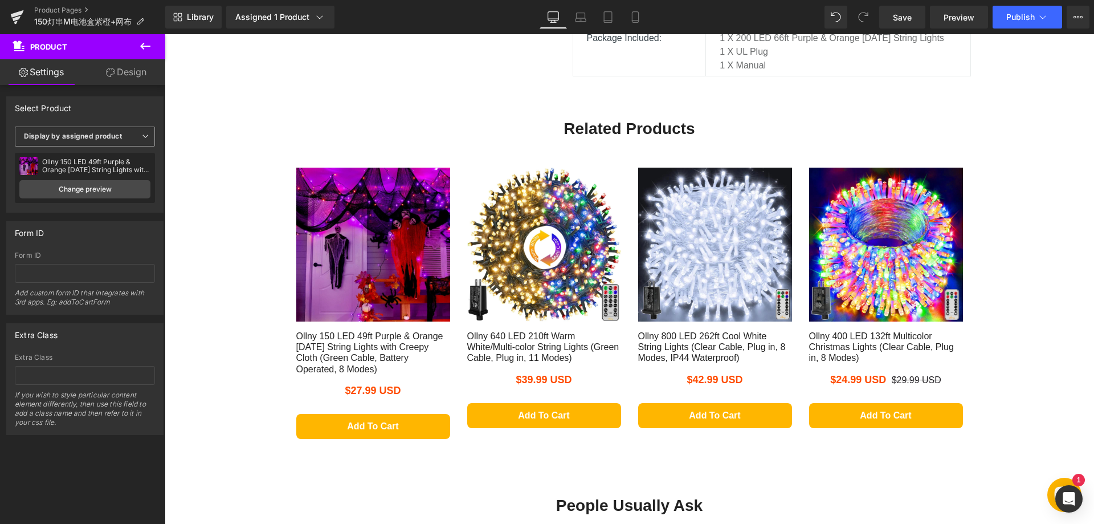
click at [127, 132] on span "Display by assigned product" at bounding box center [85, 137] width 140 height 20
click at [93, 168] on li "Select manually" at bounding box center [83, 171] width 136 height 17
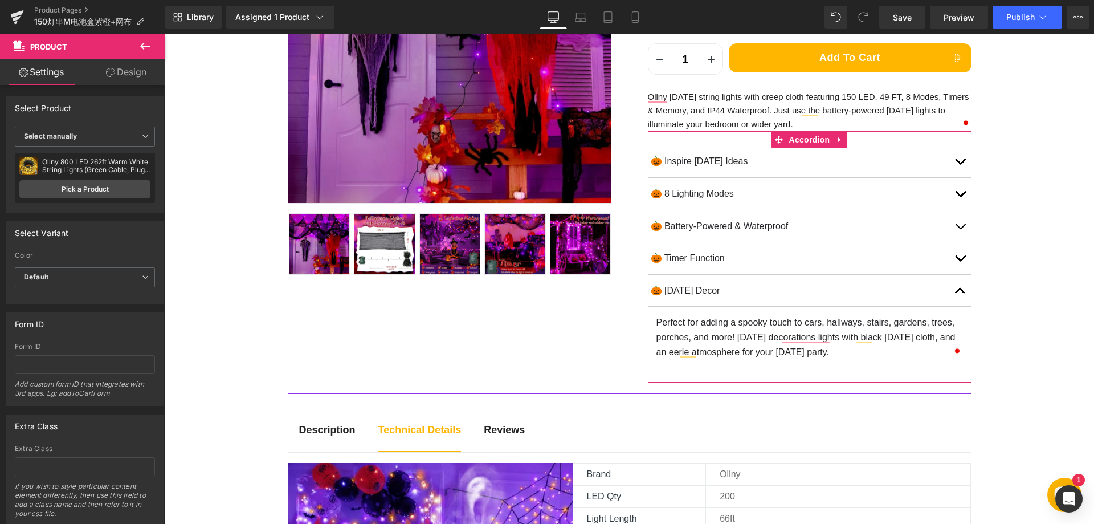
scroll to position [228, 0]
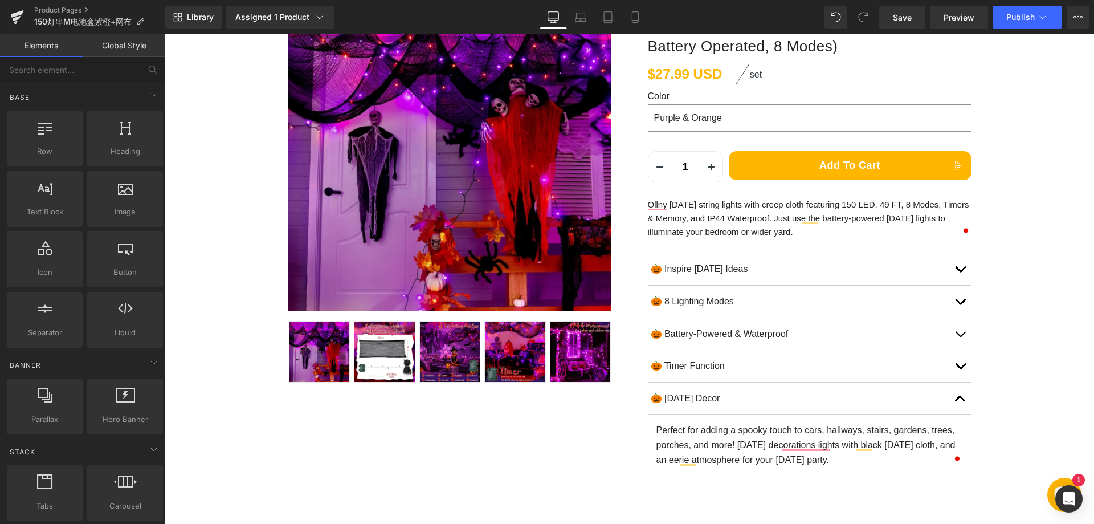
scroll to position [171, 0]
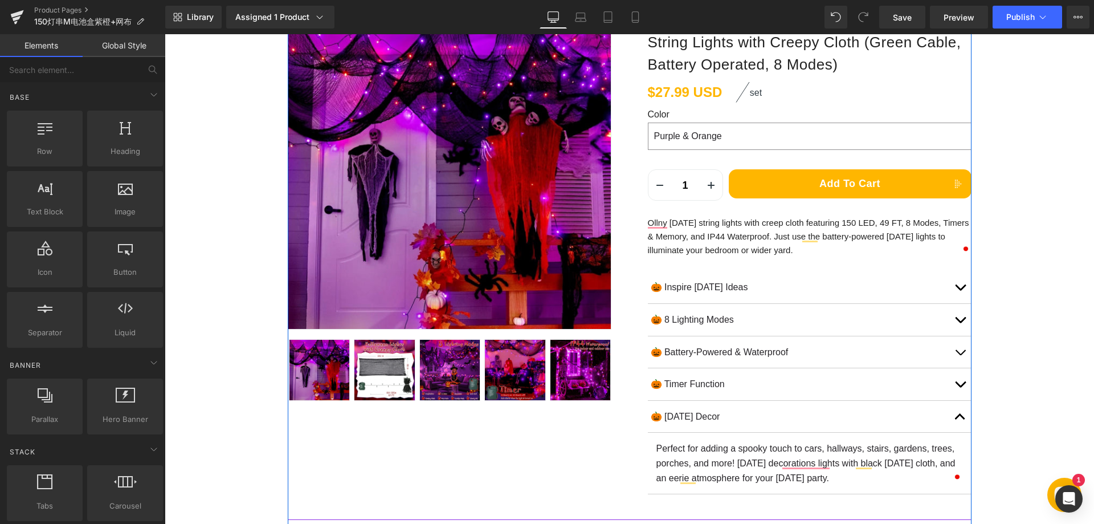
click at [581, 438] on div "Sale Off (P) Image" at bounding box center [630, 248] width 684 height 541
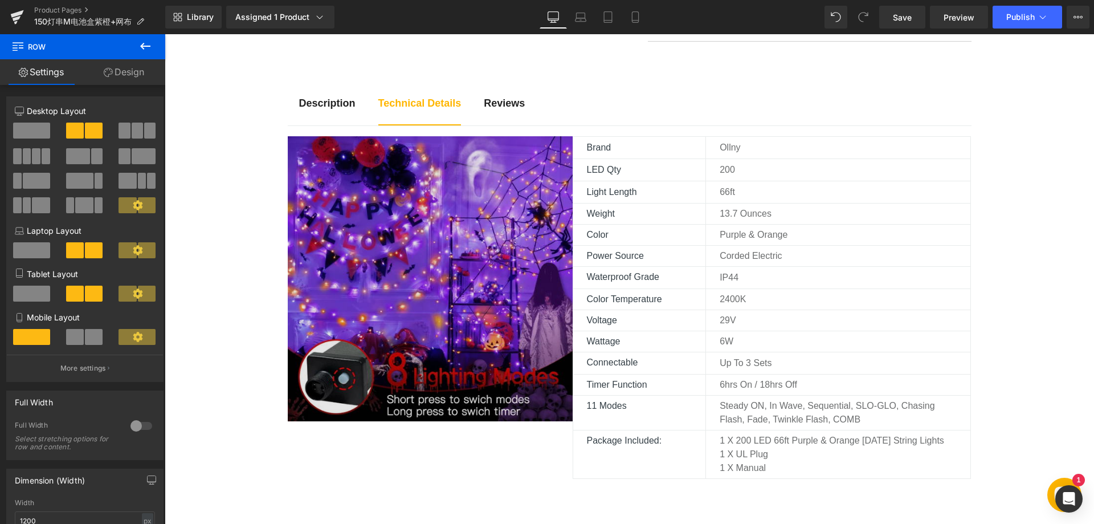
scroll to position [627, 0]
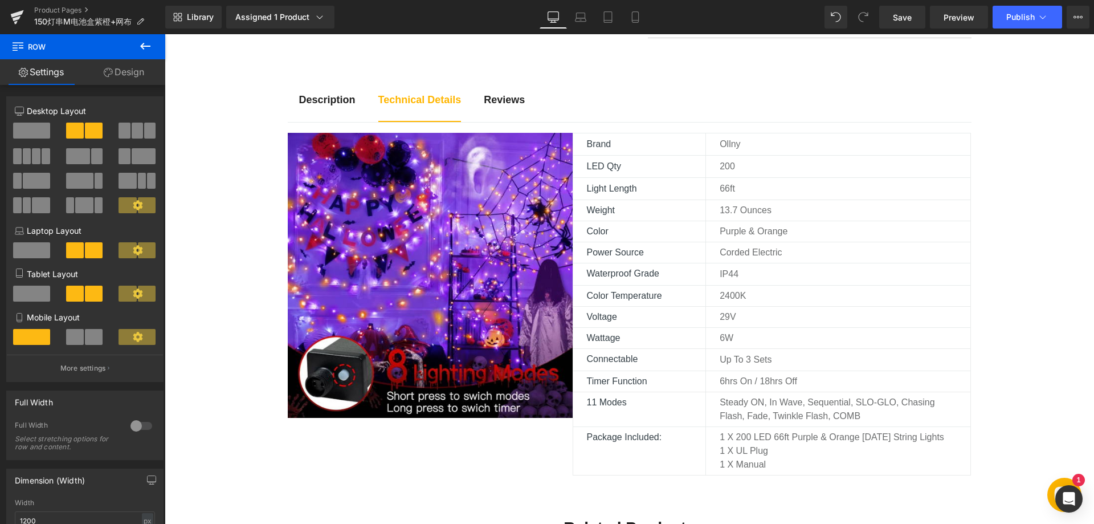
drag, startPoint x: 445, startPoint y: 276, endPoint x: 429, endPoint y: 276, distance: 15.4
click at [444, 276] on div "Image" at bounding box center [430, 275] width 285 height 285
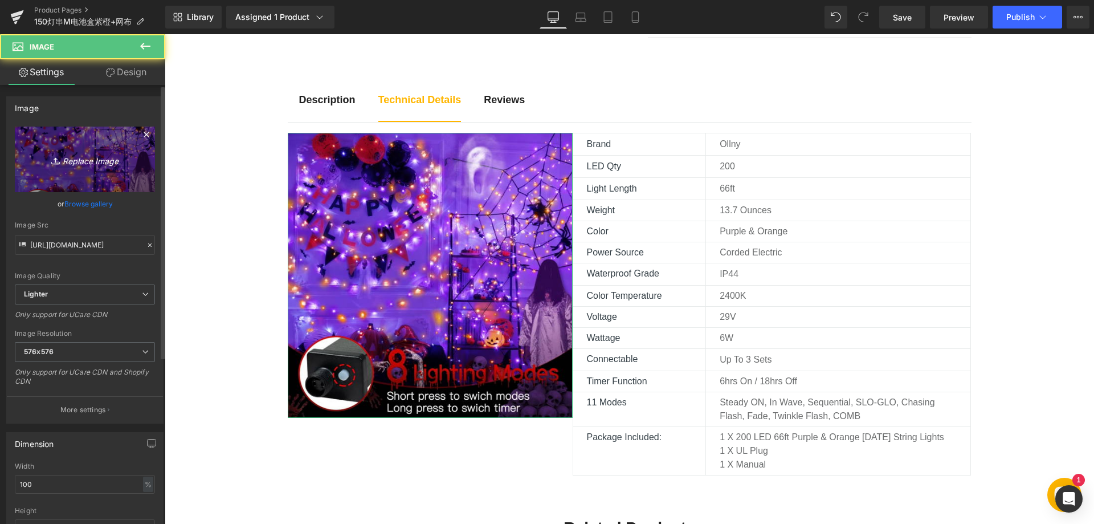
click at [80, 159] on icon "Replace Image" at bounding box center [84, 159] width 91 height 14
type input "C:\fakepath\910YfntOf2L._AC_SL1500_.webp"
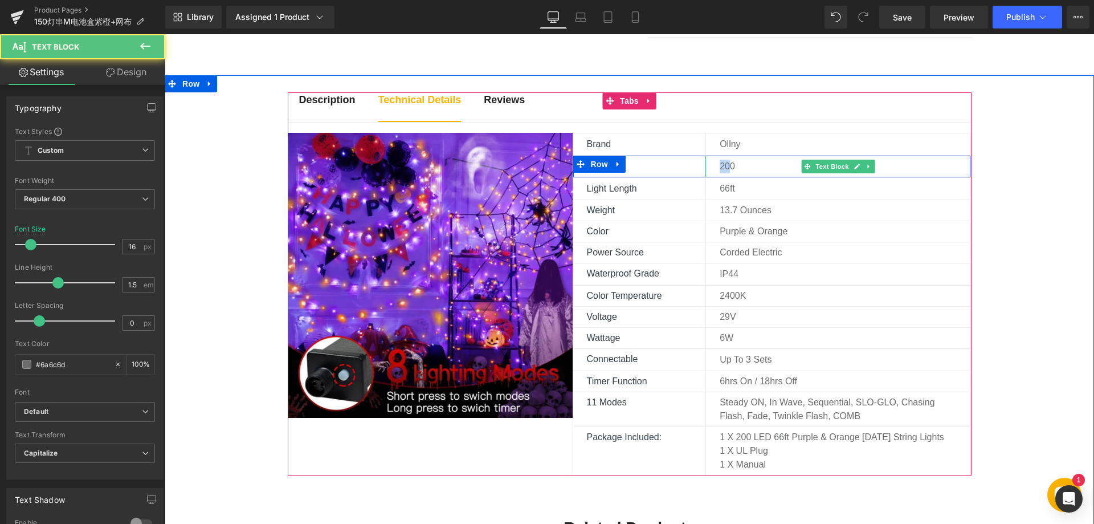
drag, startPoint x: 726, startPoint y: 164, endPoint x: 708, endPoint y: 162, distance: 18.3
click at [708, 162] on div "200" at bounding box center [838, 167] width 265 height 22
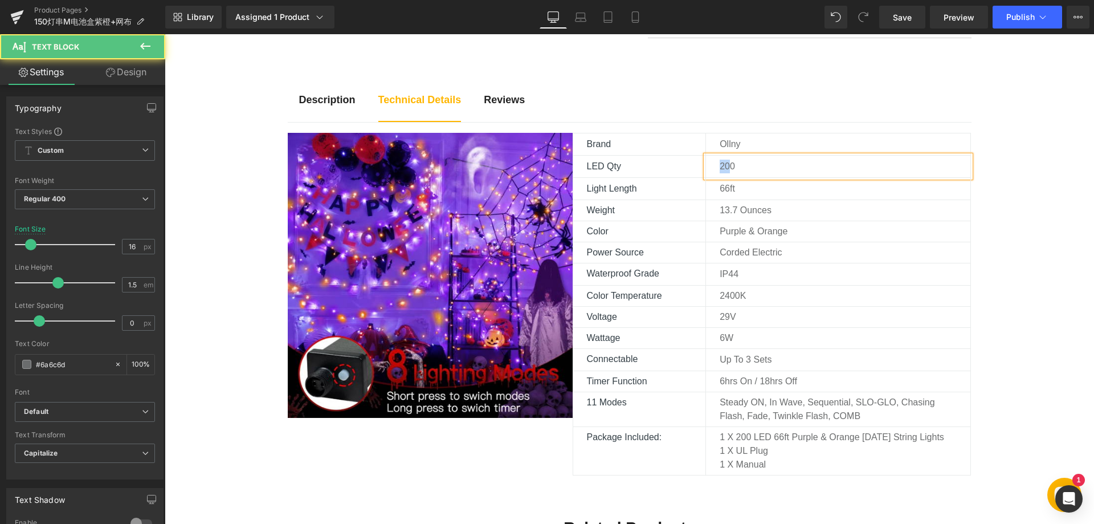
click at [713, 164] on div "200" at bounding box center [838, 167] width 265 height 22
click at [731, 168] on p "200" at bounding box center [845, 167] width 251 height 14
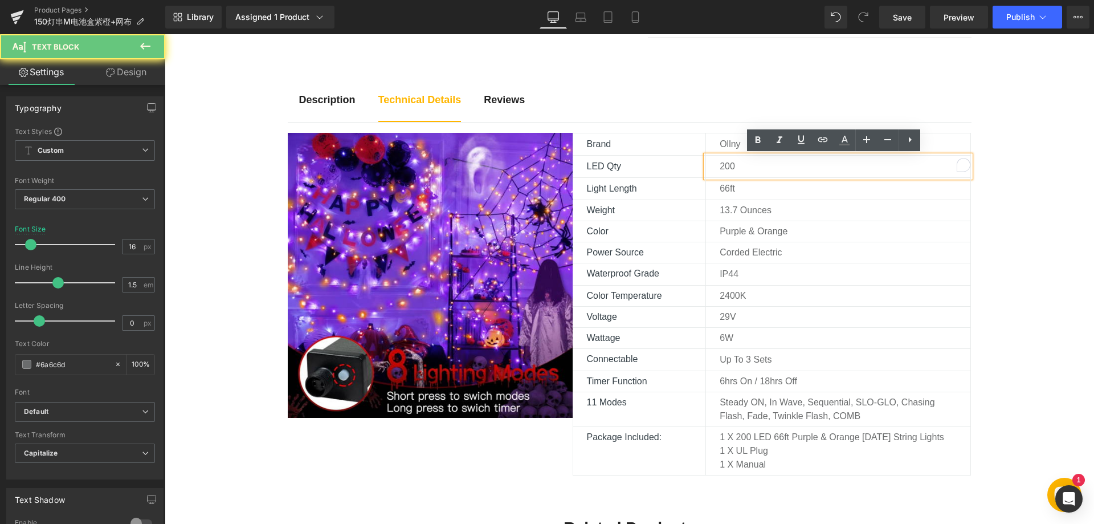
click at [724, 168] on p "200" at bounding box center [845, 167] width 251 height 14
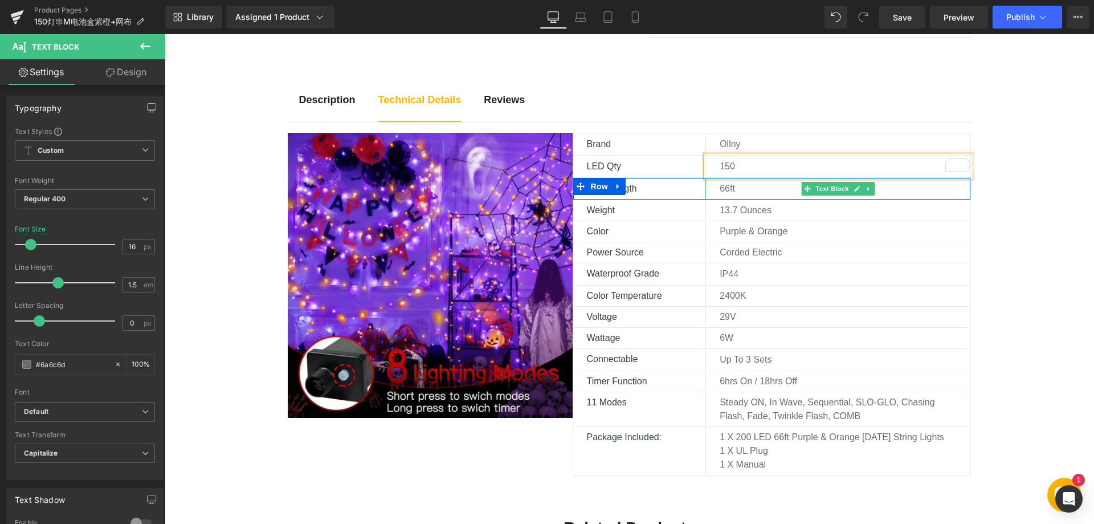
click at [726, 186] on p "66ft" at bounding box center [845, 189] width 251 height 14
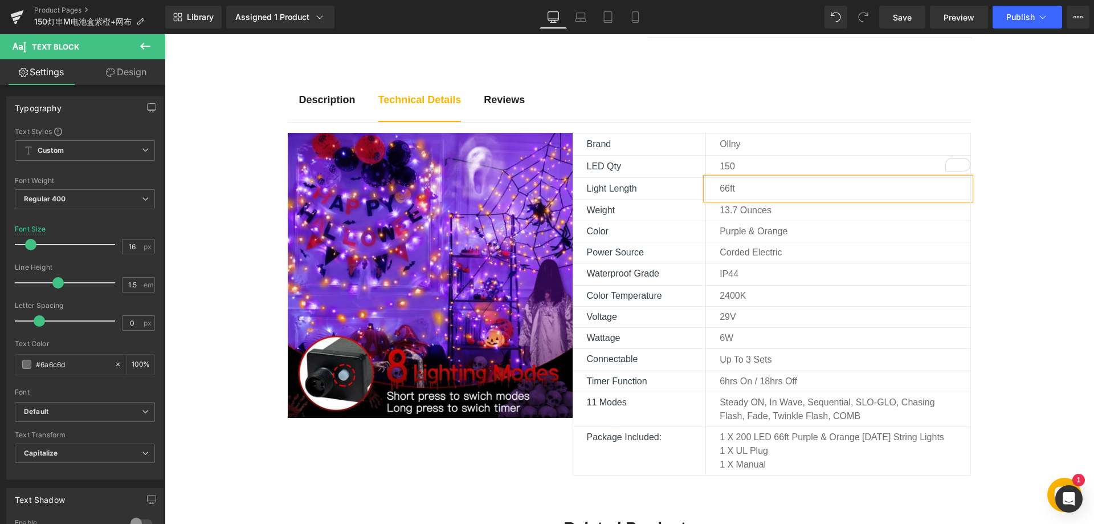
click at [731, 198] on div "66ft" at bounding box center [838, 189] width 265 height 22
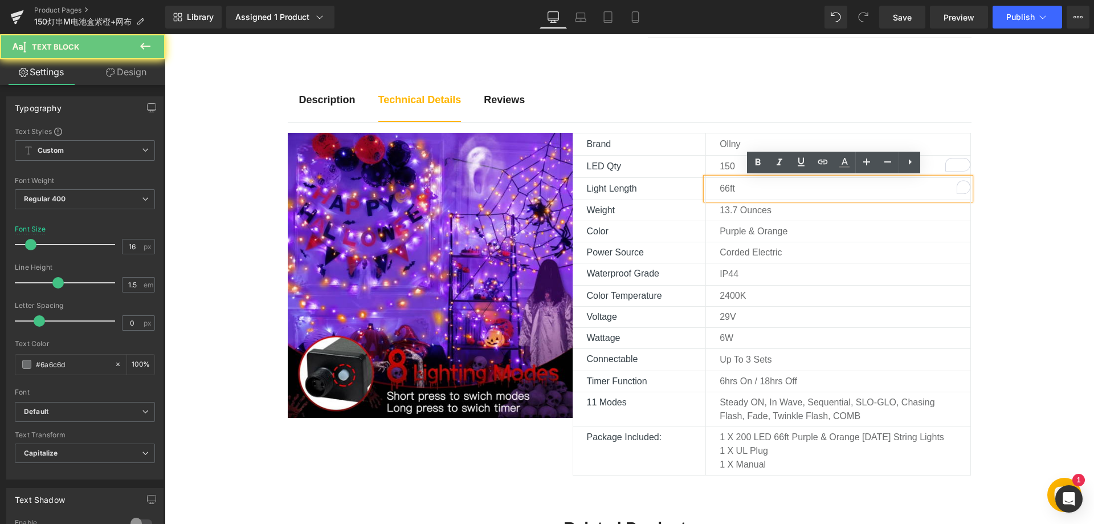
click at [723, 188] on p "66ft" at bounding box center [845, 189] width 251 height 14
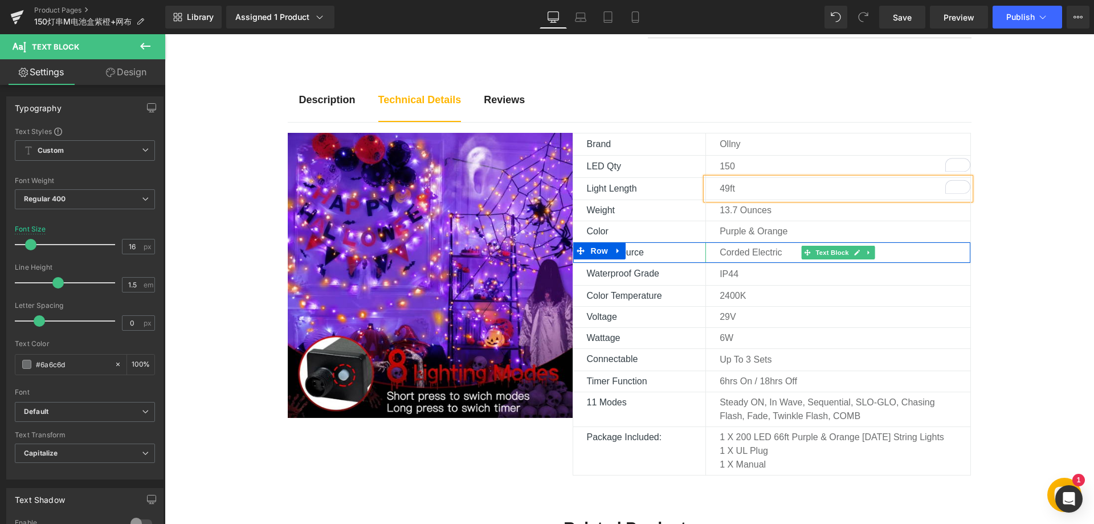
drag, startPoint x: 741, startPoint y: 251, endPoint x: 724, endPoint y: 250, distance: 17.1
click at [741, 251] on p "Corded Electric" at bounding box center [845, 253] width 251 height 14
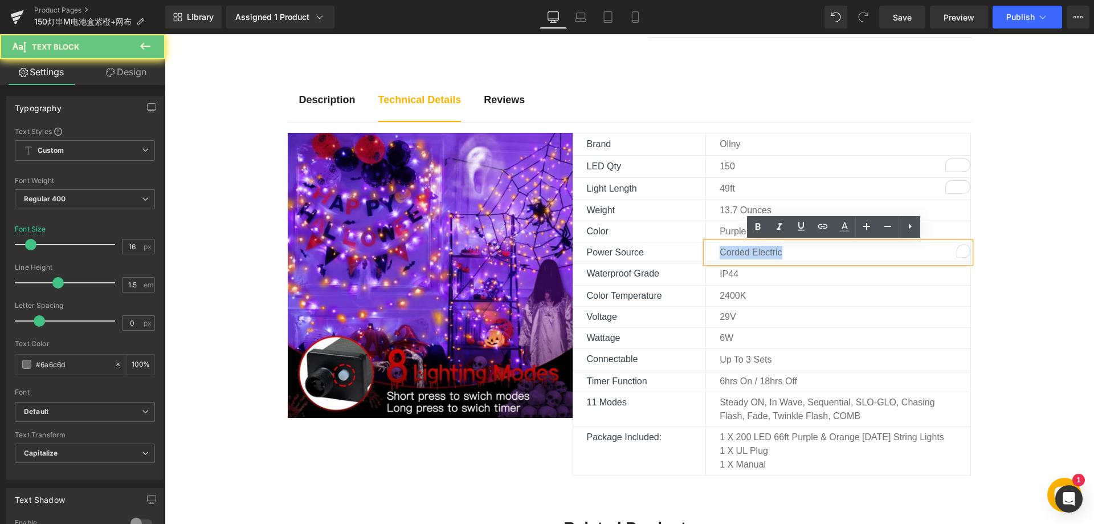
drag, startPoint x: 718, startPoint y: 251, endPoint x: 799, endPoint y: 252, distance: 80.9
click at [799, 252] on p "Corded Electric" at bounding box center [845, 253] width 251 height 14
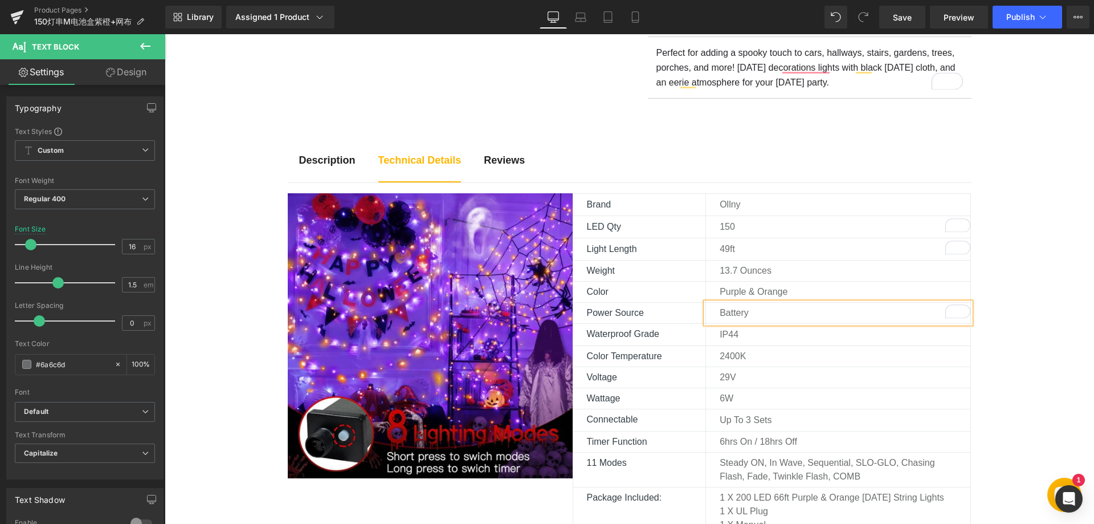
scroll to position [513, 0]
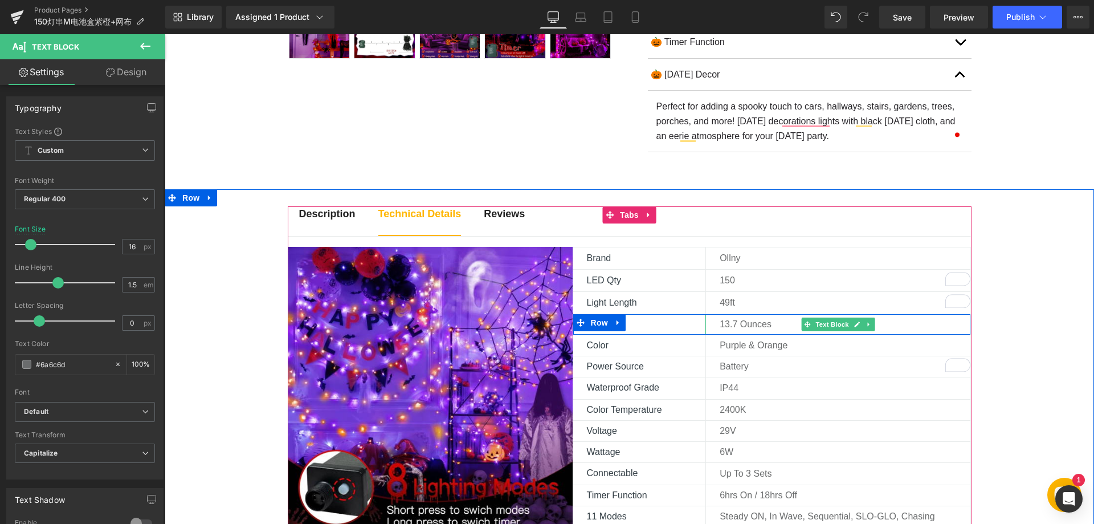
click at [730, 324] on p "‎13.7 ounces" at bounding box center [845, 324] width 251 height 14
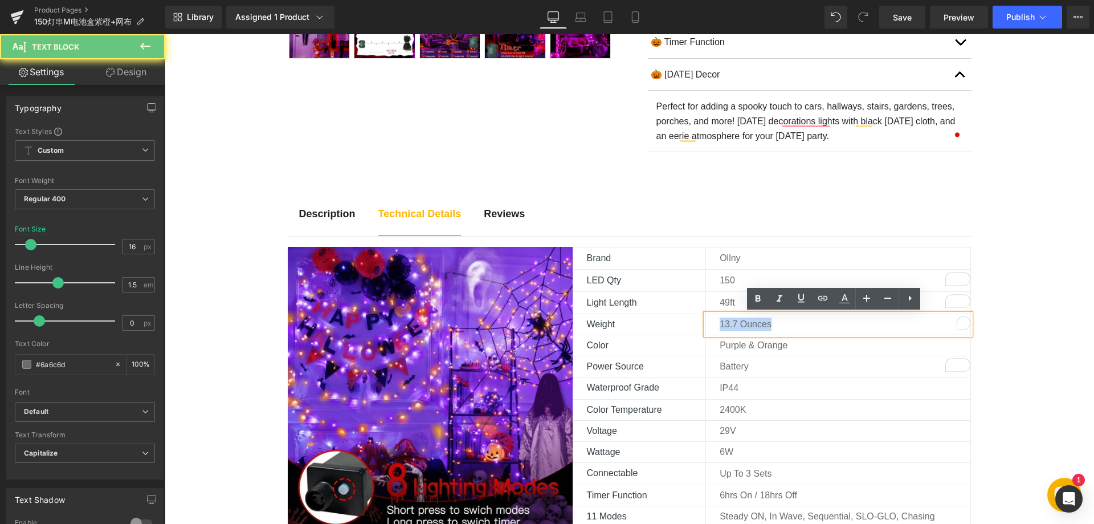
drag, startPoint x: 716, startPoint y: 323, endPoint x: 790, endPoint y: 325, distance: 74.1
click at [790, 325] on p "‎13.7 ounces" at bounding box center [845, 324] width 251 height 14
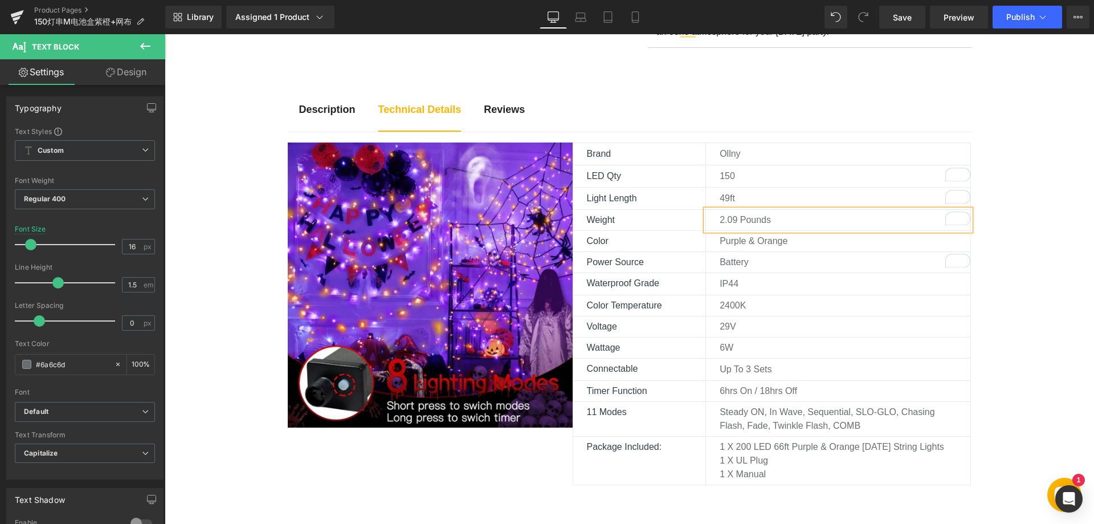
scroll to position [627, 0]
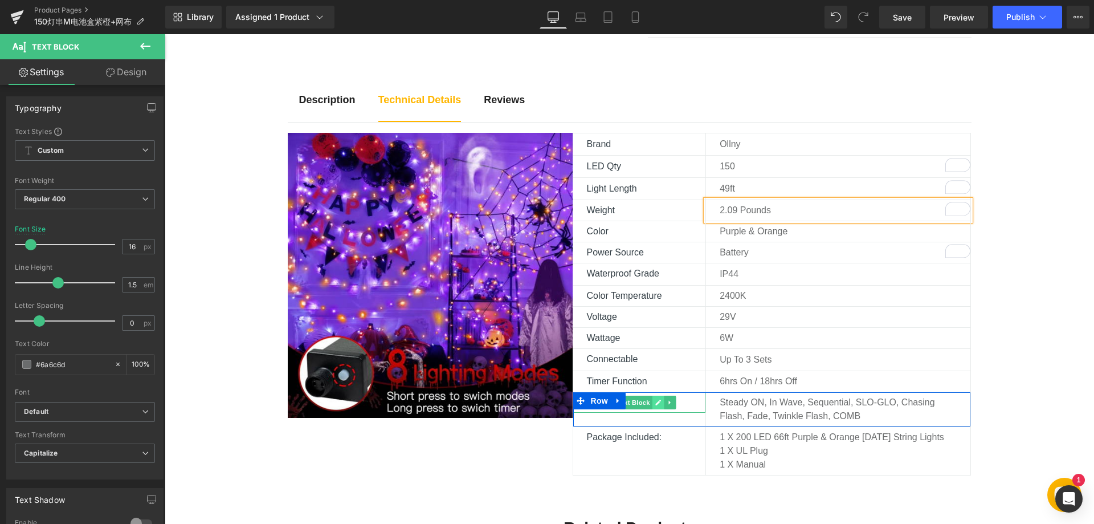
click at [655, 403] on icon at bounding box center [658, 403] width 6 height 6
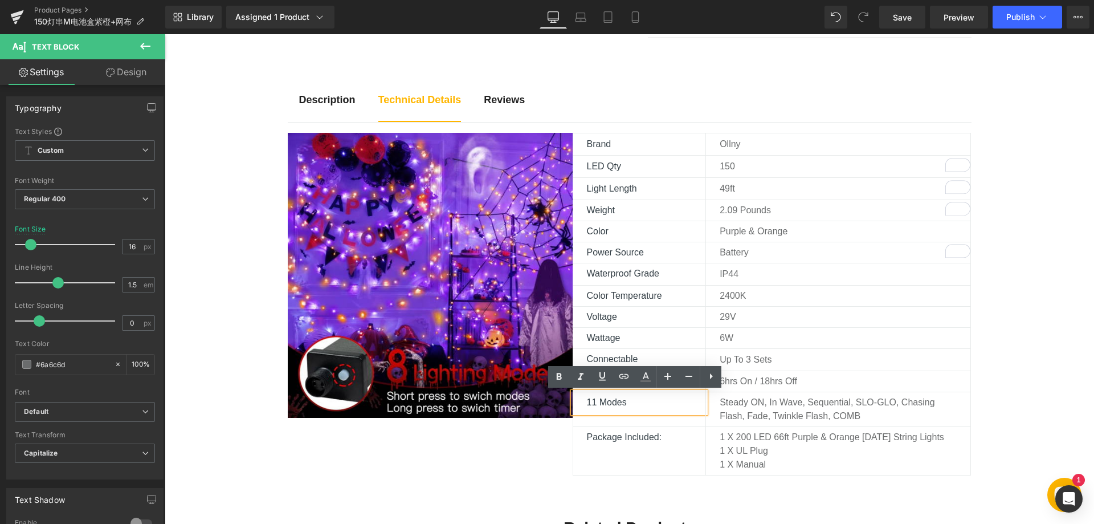
click at [601, 404] on p "11 Modes" at bounding box center [646, 403] width 119 height 14
click at [589, 403] on p "11 Modes" at bounding box center [646, 403] width 119 height 14
drag, startPoint x: 591, startPoint y: 401, endPoint x: 569, endPoint y: 400, distance: 22.2
click at [573, 400] on div "11 Modes" at bounding box center [639, 402] width 133 height 21
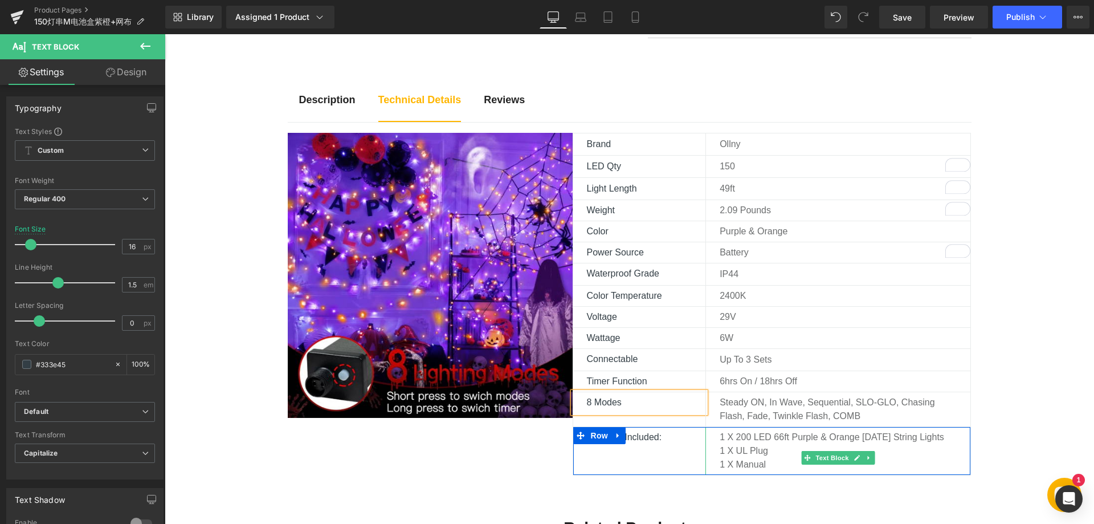
drag, startPoint x: 796, startPoint y: 437, endPoint x: 789, endPoint y: 437, distance: 7.4
click at [796, 437] on p "1 x 200 LED 66ft Purple & Orange [DATE] String Lights" at bounding box center [838, 437] width 237 height 14
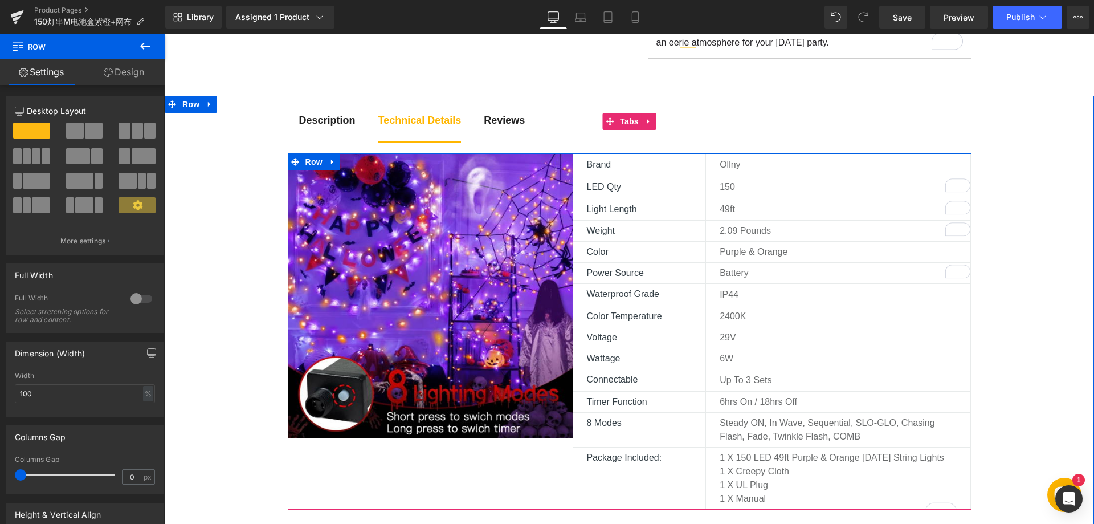
scroll to position [609, 0]
